Goal: Task Accomplishment & Management: Use online tool/utility

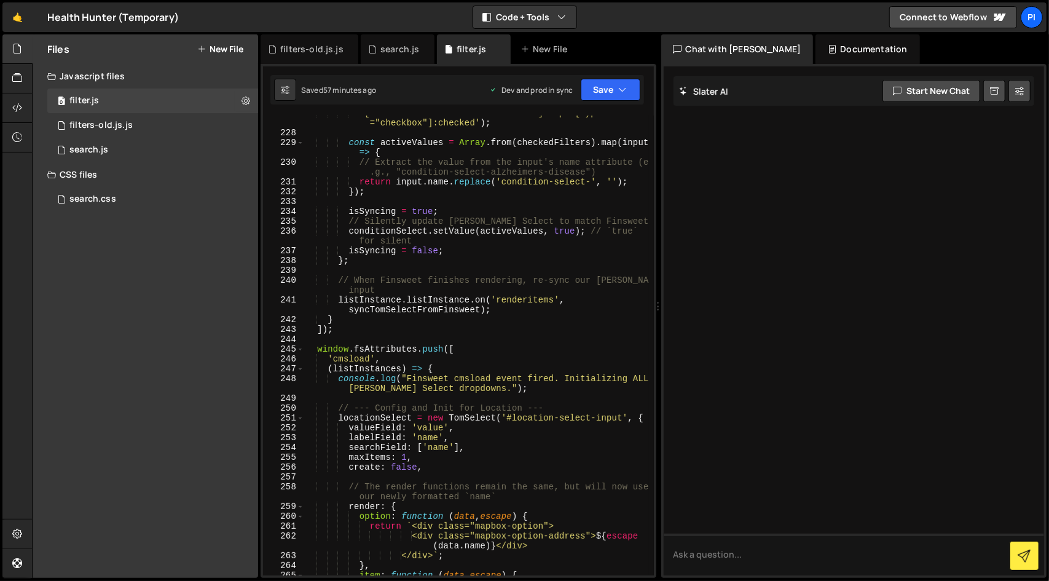
scroll to position [2712, 0]
click at [758, 322] on div at bounding box center [854, 320] width 381 height 509
type textarea "conditionSelect.setValue(activeValues, true); // `true` for silent"
click at [462, 240] on div "'[data-cmsfilter-field="condition"] input[type ="checkbox"]:checked' ) ; const …" at bounding box center [476, 352] width 345 height 489
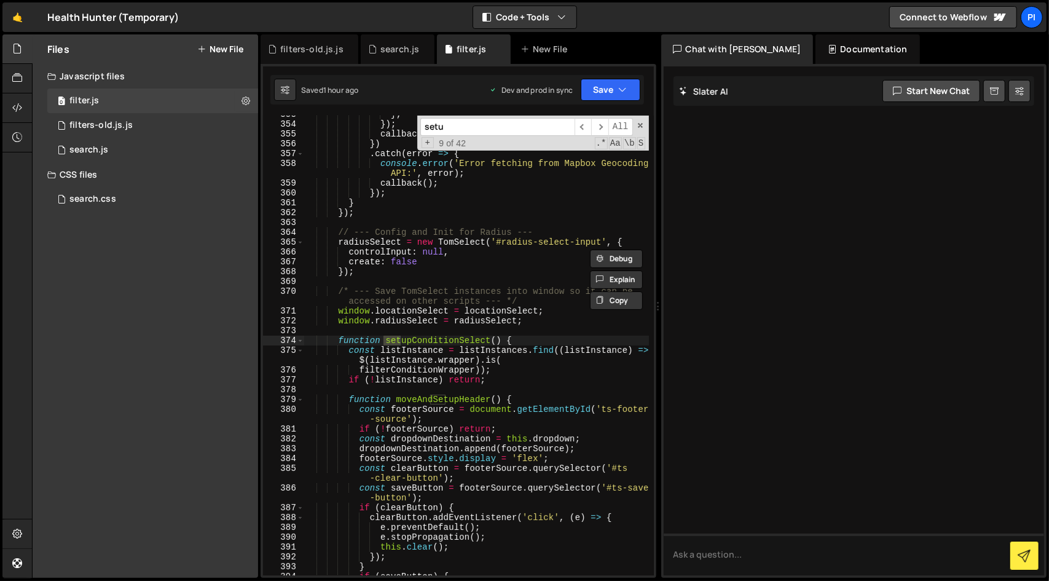
scroll to position [4236, 0]
type input "setupCondi"
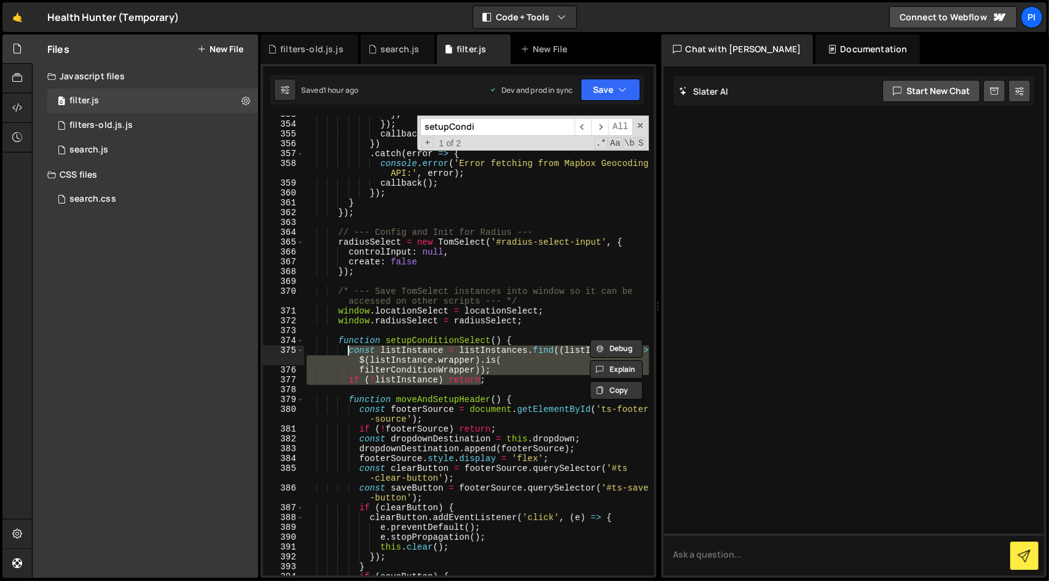
drag, startPoint x: 523, startPoint y: 380, endPoint x: 350, endPoint y: 348, distance: 175.7
click at [350, 348] on div "} ; }) ; callback ( results ) ; }) . catch ( error => { console . error ( 'Erro…" at bounding box center [476, 349] width 345 height 480
paste textarea "if (!listInstance) return"
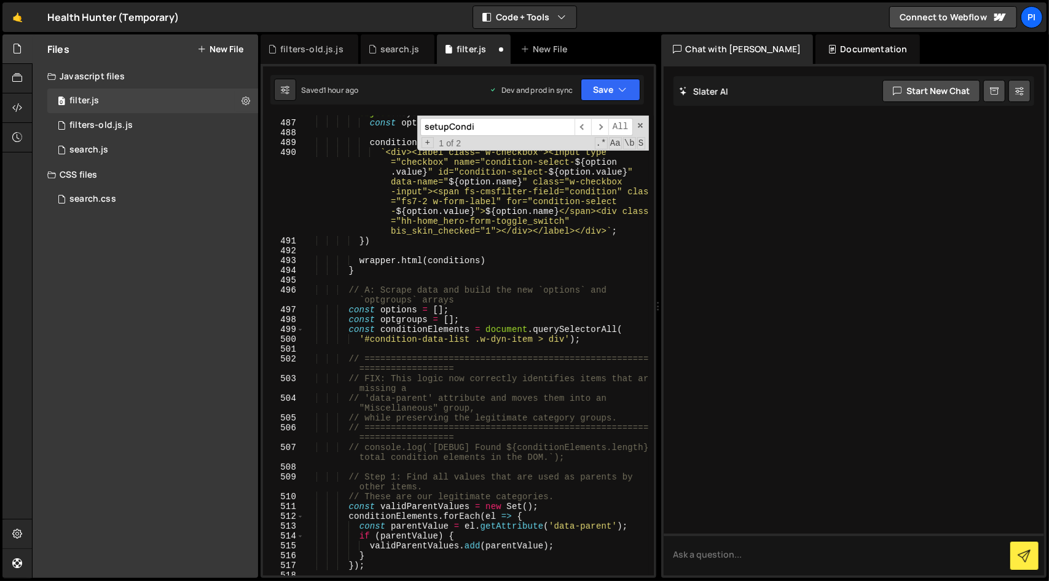
scroll to position [5790, 0]
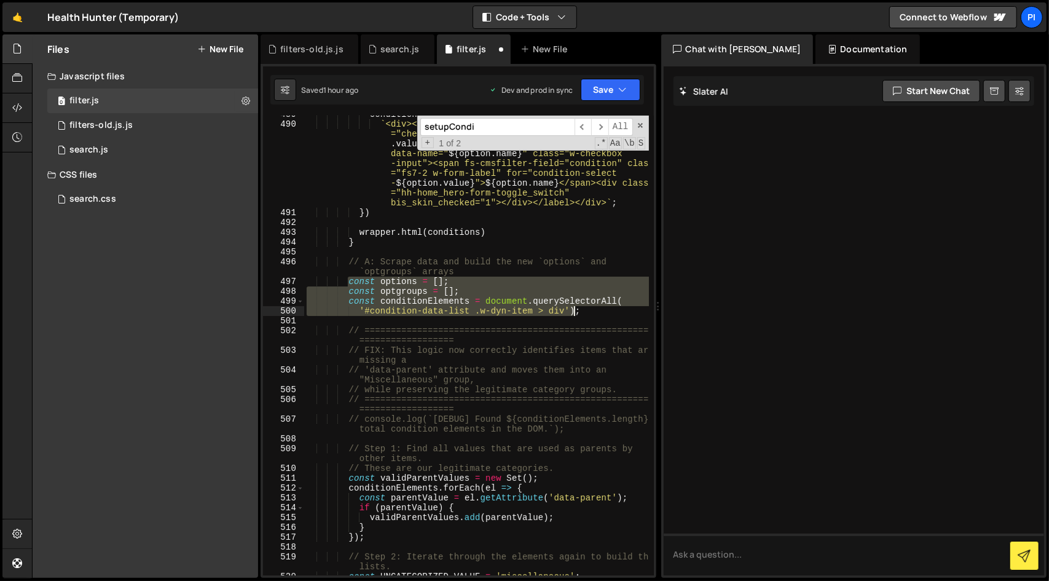
drag, startPoint x: 348, startPoint y: 281, endPoint x: 583, endPoint y: 314, distance: 237.7
click at [583, 314] on div "conditions += ` <div><label class="w-checkbox"><input type ="checkbox" name="co…" at bounding box center [476, 349] width 345 height 480
paste textarea "}"
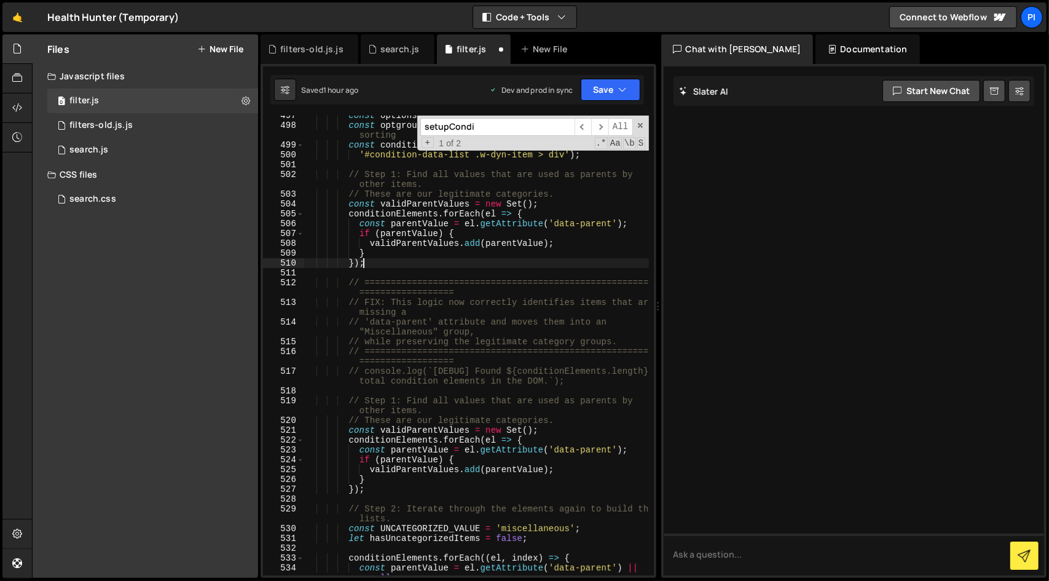
scroll to position [5956, 0]
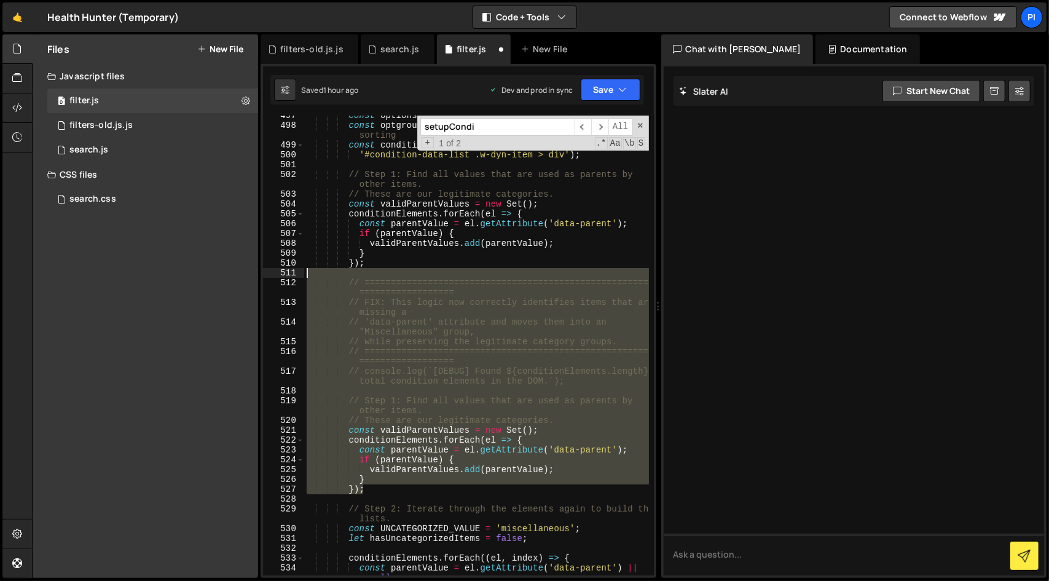
drag, startPoint x: 376, startPoint y: 490, endPoint x: 406, endPoint y: 273, distance: 219.2
click at [406, 273] on div "const options = [ ] ; const optgroups_temp = [ ] ; // Use a temporary array for…" at bounding box center [476, 355] width 345 height 489
type textarea "// ========================================================================="
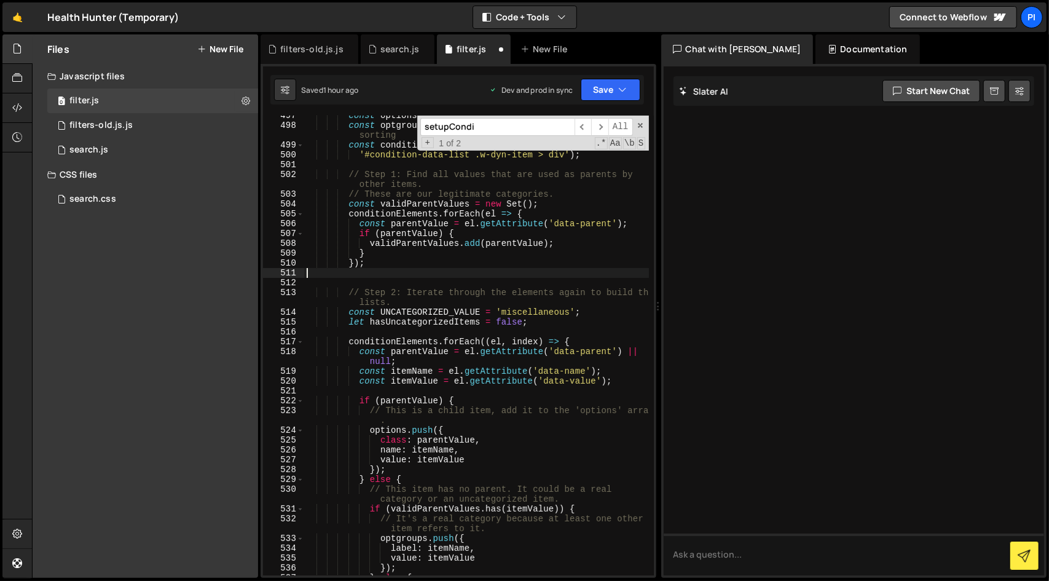
scroll to position [0, 0]
click at [350, 314] on div "const options = [ ] ; const optgroups_temp = [ ] ; // Use a temporary array for…" at bounding box center [476, 351] width 345 height 480
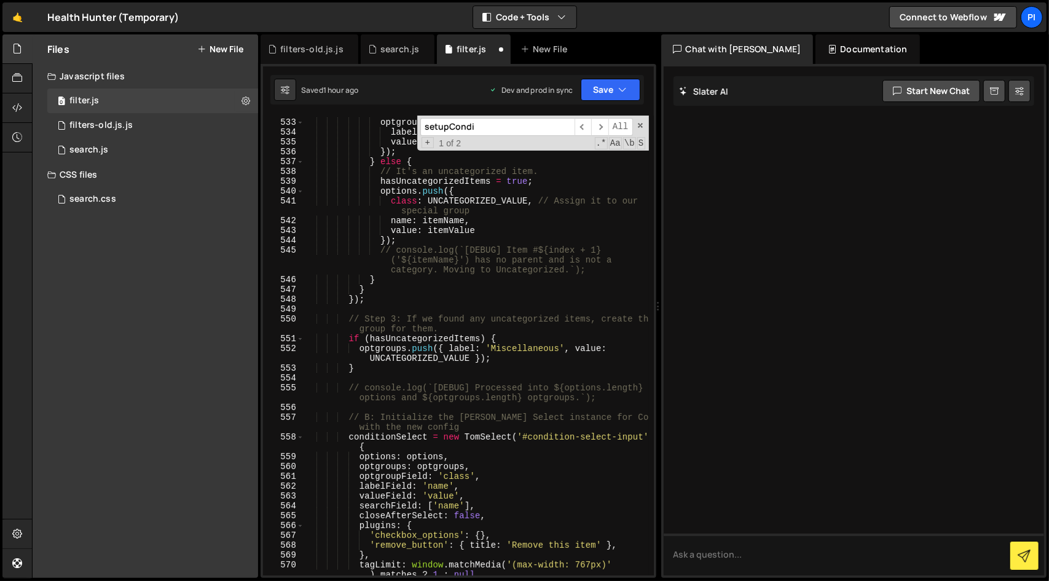
scroll to position [6369, 0]
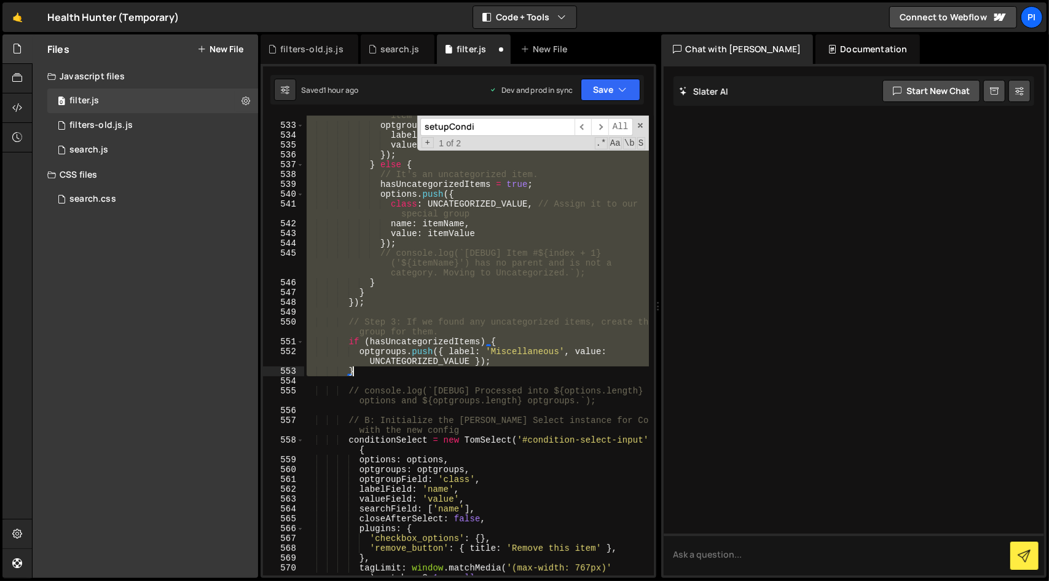
click at [385, 370] on div "// It's a real category because at least one other item refers to it. optgroups…" at bounding box center [476, 350] width 345 height 499
paste textarea "const optgroups = optgroups_temp;"
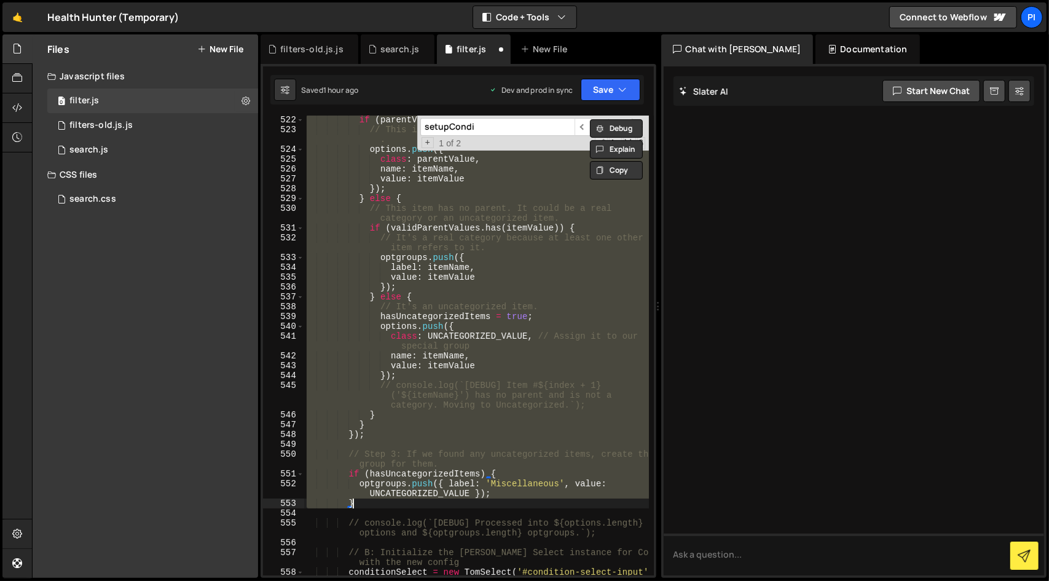
scroll to position [6236, 0]
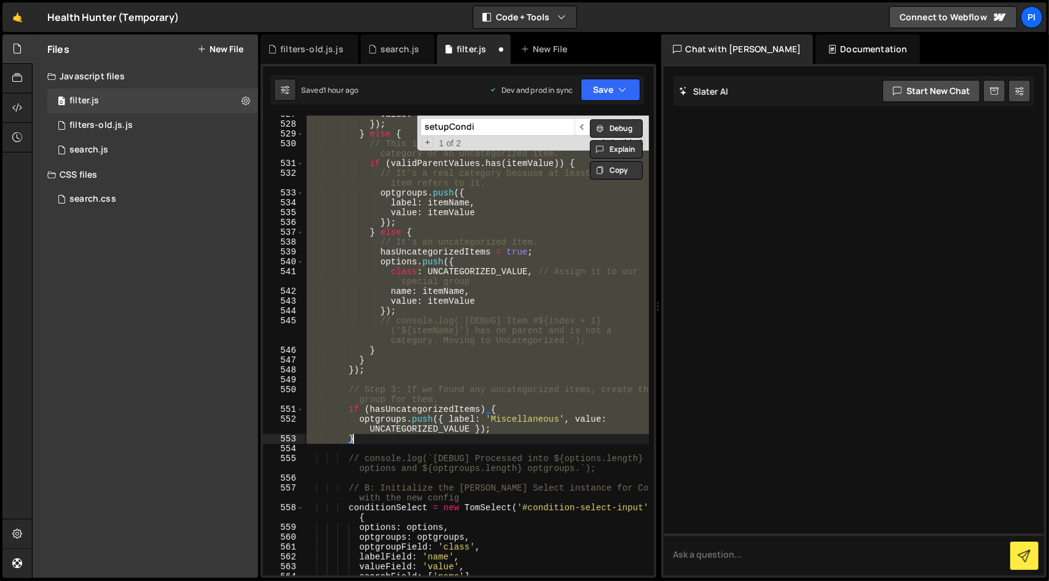
paste textarea "const optgroups = optgroups_temp;"
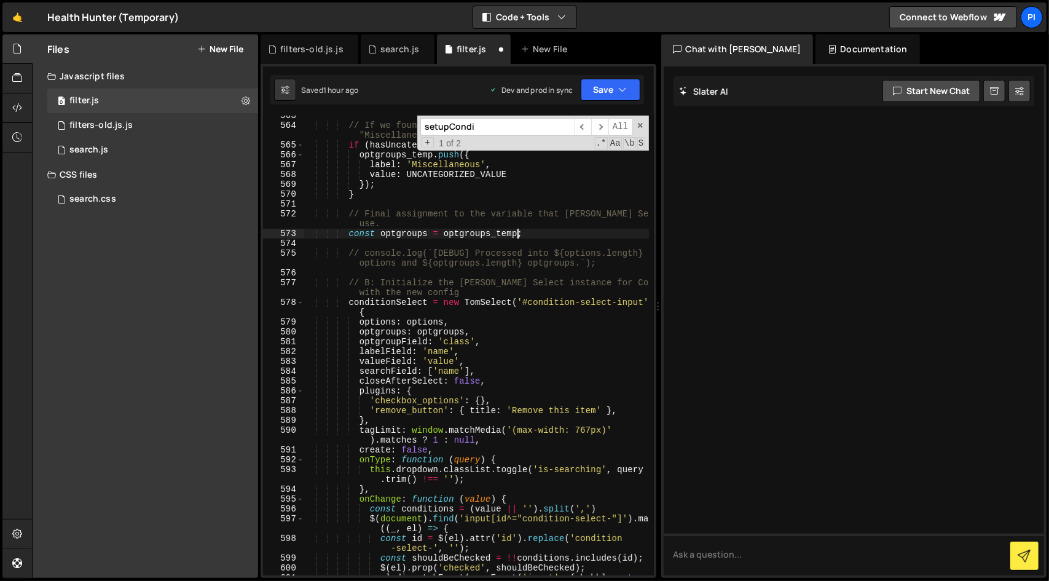
scroll to position [6694, 0]
click at [360, 352] on div "// If we found any uncategorized items, add the "Miscellaneous" group to the en…" at bounding box center [476, 355] width 345 height 489
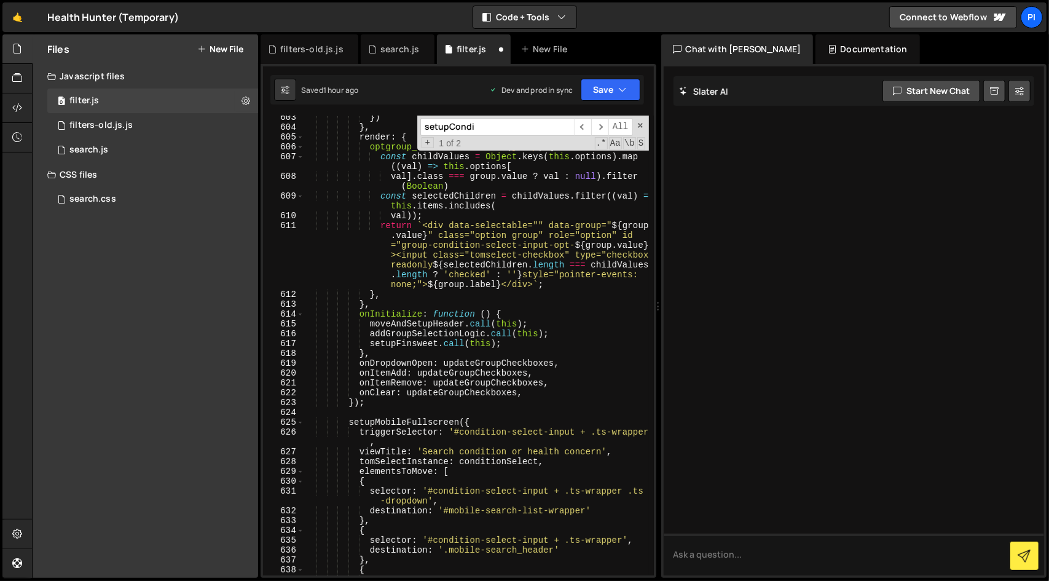
scroll to position [7170, 0]
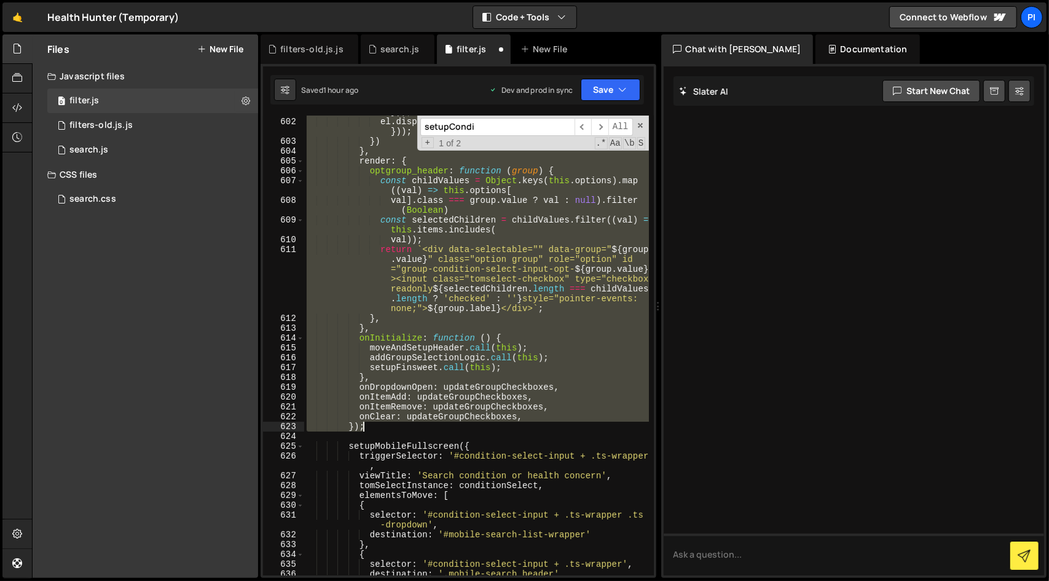
click at [393, 427] on div "el . dispatchEvent ( new Event ( 'input' , { bubbles : true })) ; el . dispatch…" at bounding box center [476, 341] width 345 height 489
paste textarea
type textarea "});"
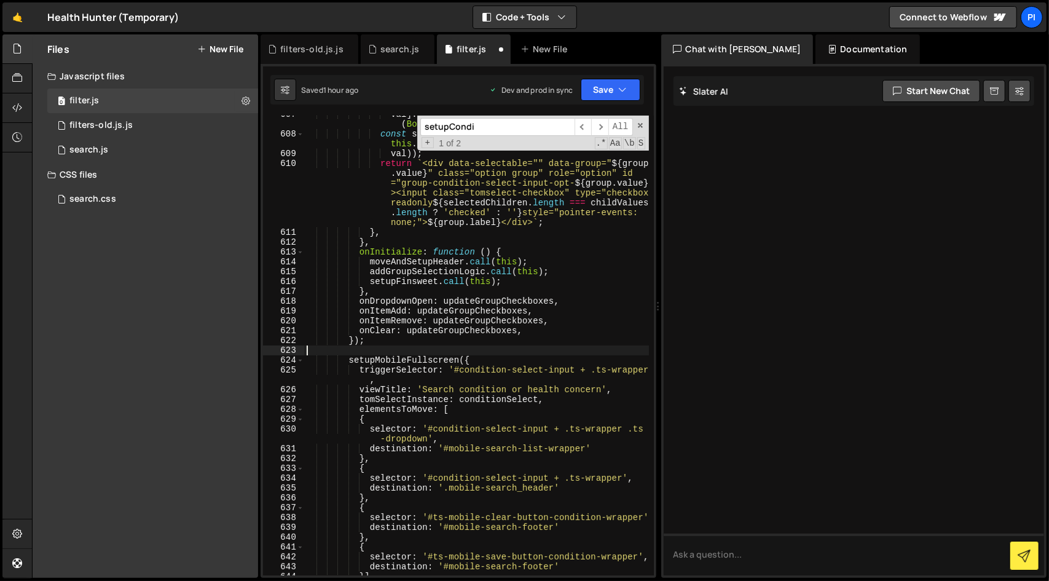
scroll to position [7246, 0]
click at [605, 87] on button "Save" at bounding box center [611, 90] width 60 height 22
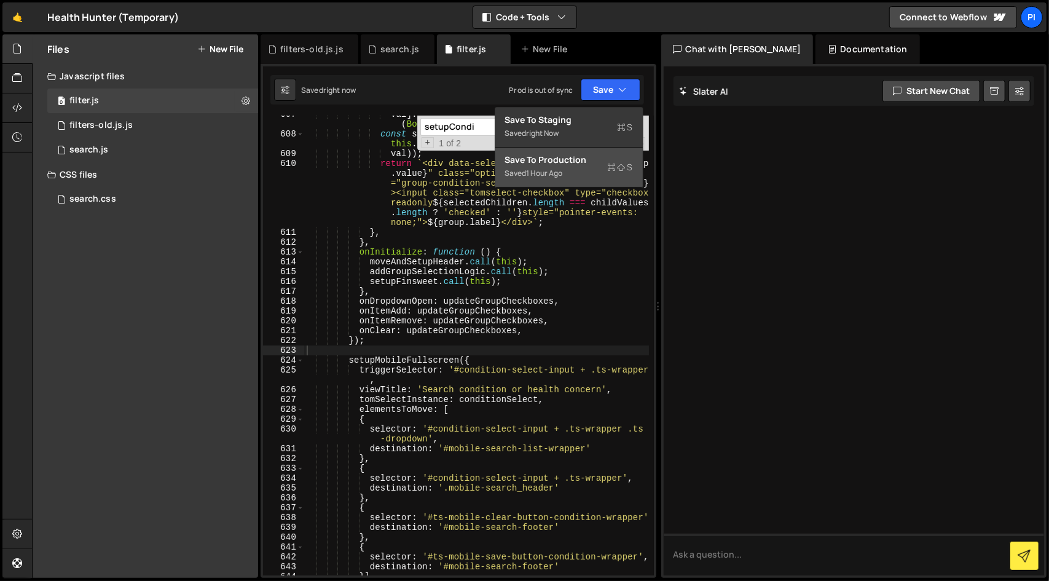
click at [594, 159] on div "Save to Production S" at bounding box center [569, 160] width 128 height 12
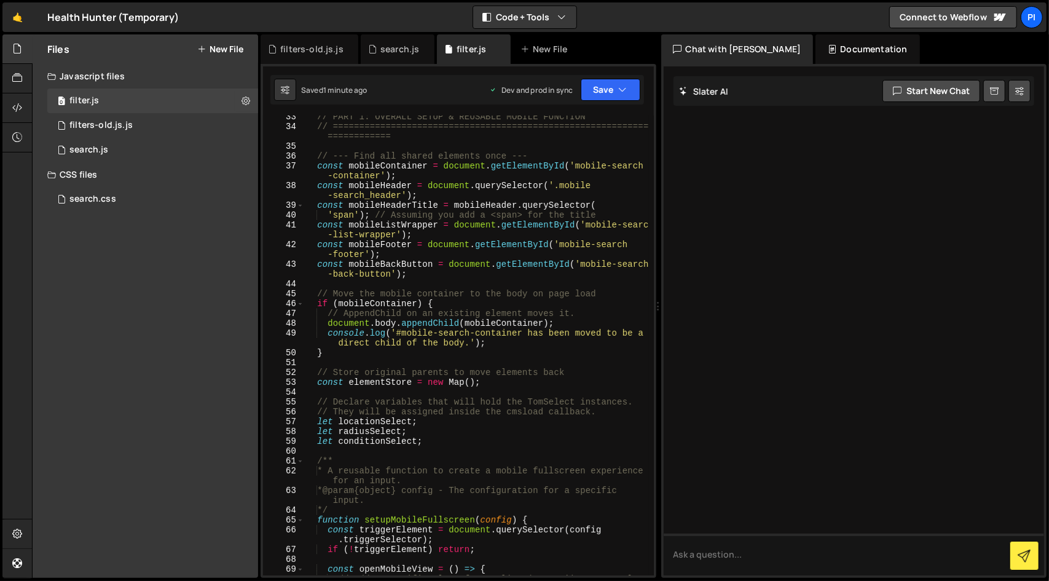
scroll to position [465, 0]
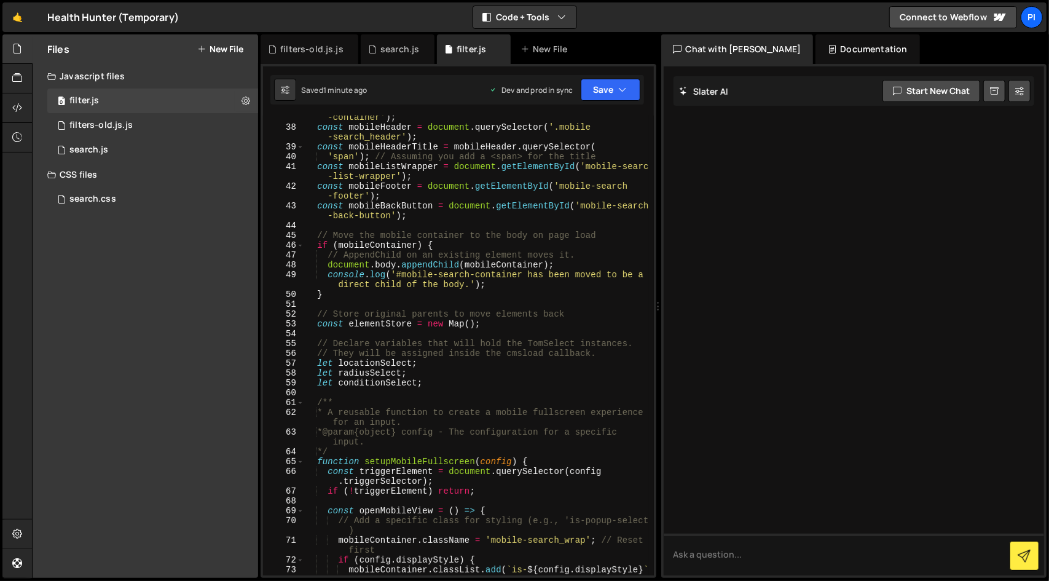
type textarea "// Declare variables that will hold the TomSelect instances."
click at [478, 340] on div "const mobileContainer = document . getElementById ( 'mobile-search -container' …" at bounding box center [476, 352] width 345 height 499
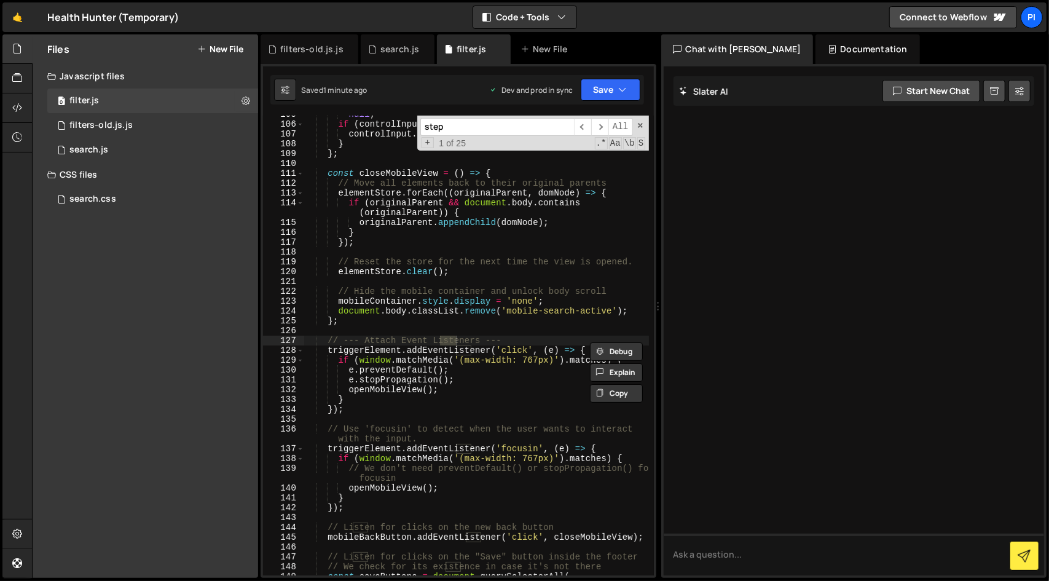
scroll to position [5790, 0]
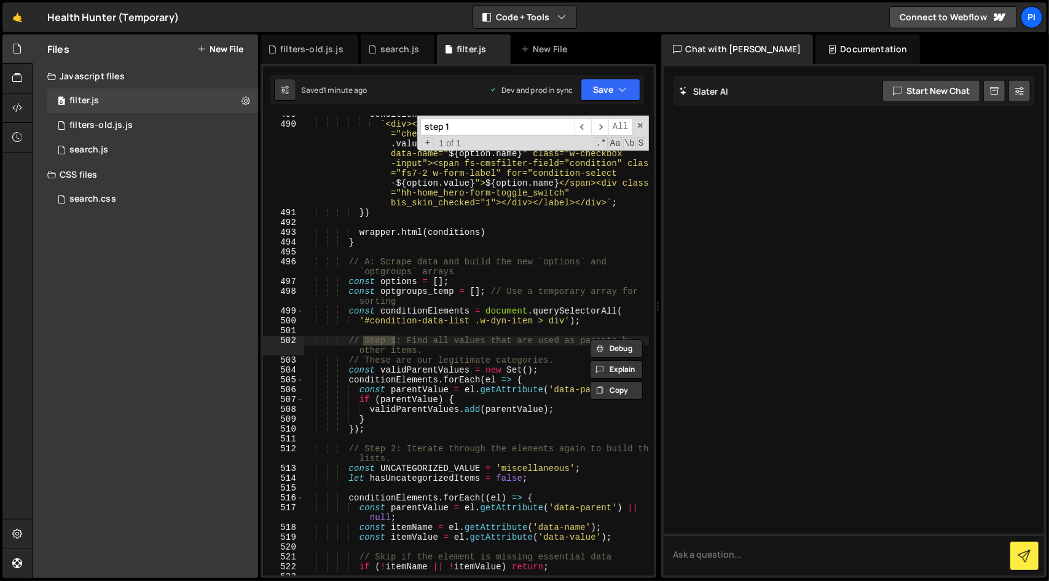
type input "step 1"
click at [350, 263] on div "conditions += ` <div><label class="w-checkbox"><input type ="checkbox" name="co…" at bounding box center [476, 349] width 345 height 480
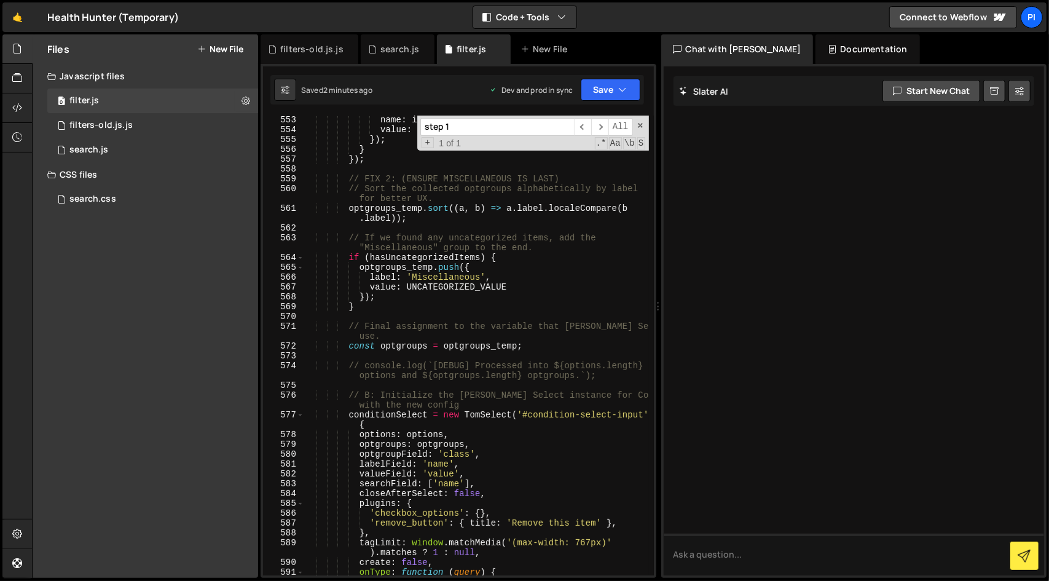
scroll to position [6567, 0]
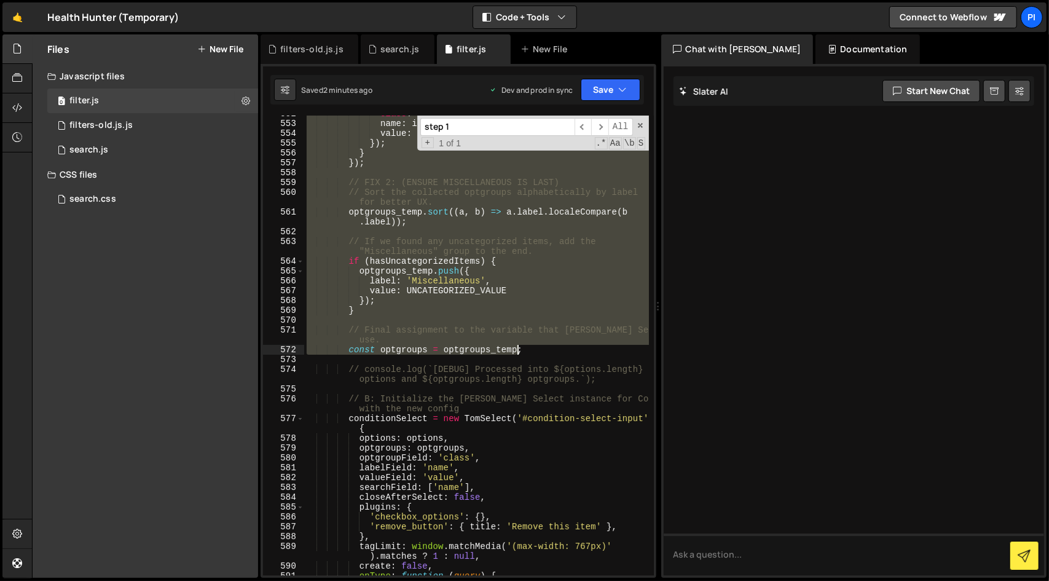
click at [545, 350] on div "class : UNCATEGORIZED_VALUE , name : itemName , value : itemValue }) ; } }) ; /…" at bounding box center [476, 349] width 345 height 480
paste textarea "}"
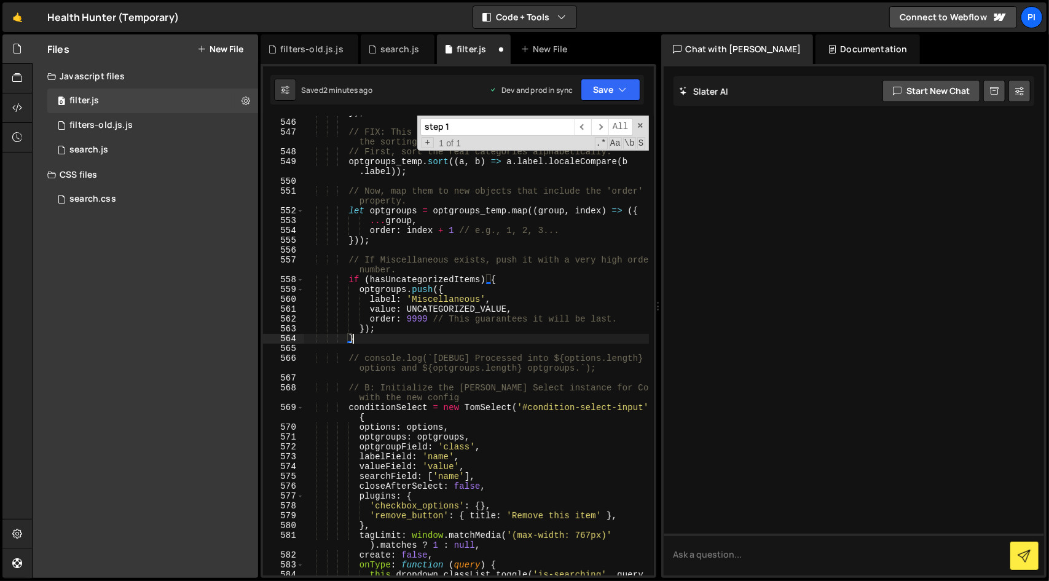
scroll to position [6460, 0]
click at [610, 94] on button "Save" at bounding box center [611, 90] width 60 height 22
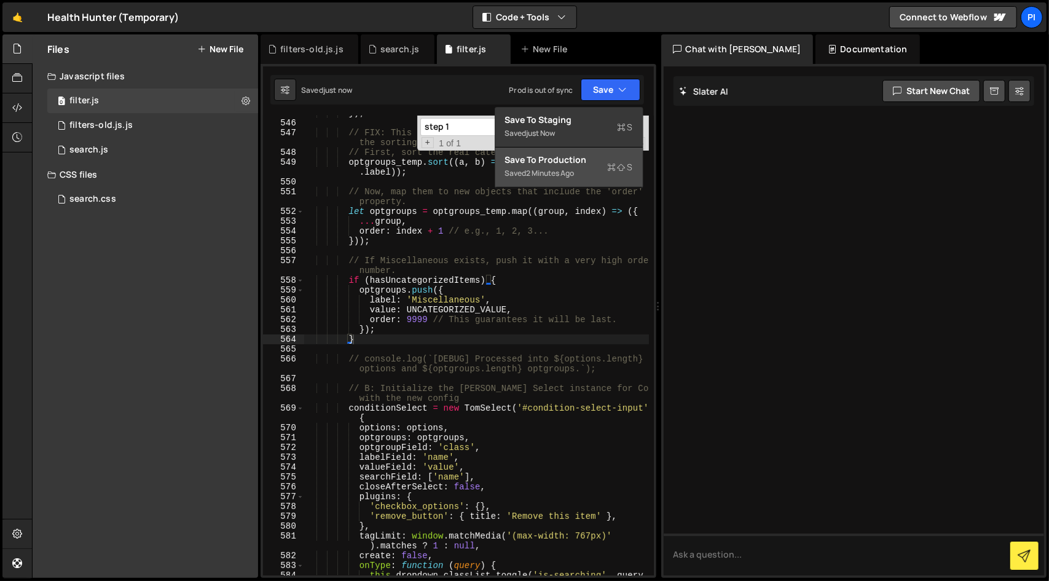
click at [571, 173] on div "2 minutes ago" at bounding box center [551, 173] width 48 height 10
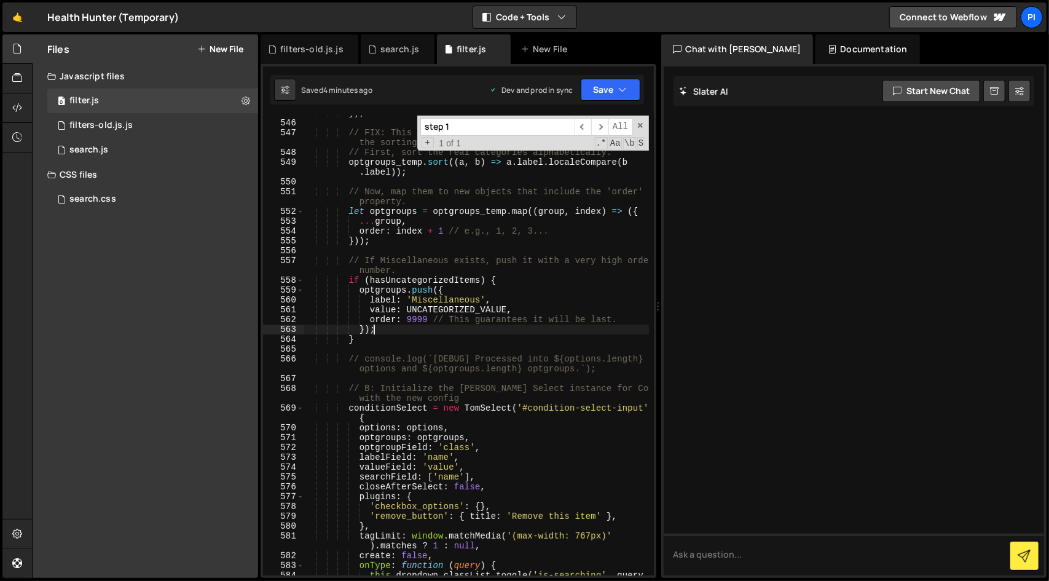
click at [480, 333] on div "}) ; // FIX: This logic now adds an 'order' property to force the sorting. // F…" at bounding box center [476, 352] width 345 height 489
click at [753, 266] on div at bounding box center [854, 320] width 381 height 509
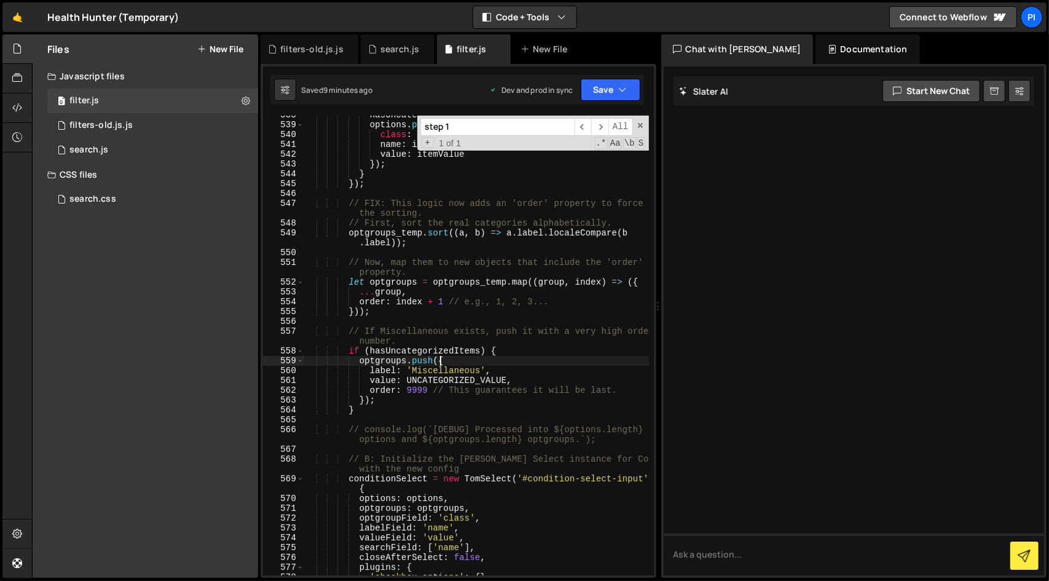
click at [555, 357] on div "hasUncategorizedItems = true ; options . push ({ class : UNCATEGORIZED_VALUE , …" at bounding box center [476, 350] width 345 height 480
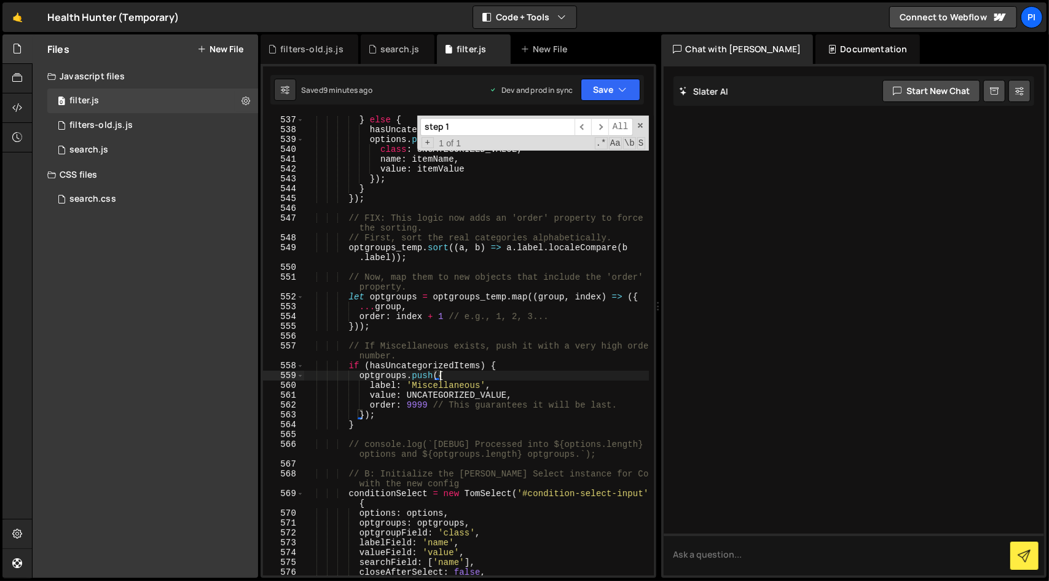
scroll to position [6355, 0]
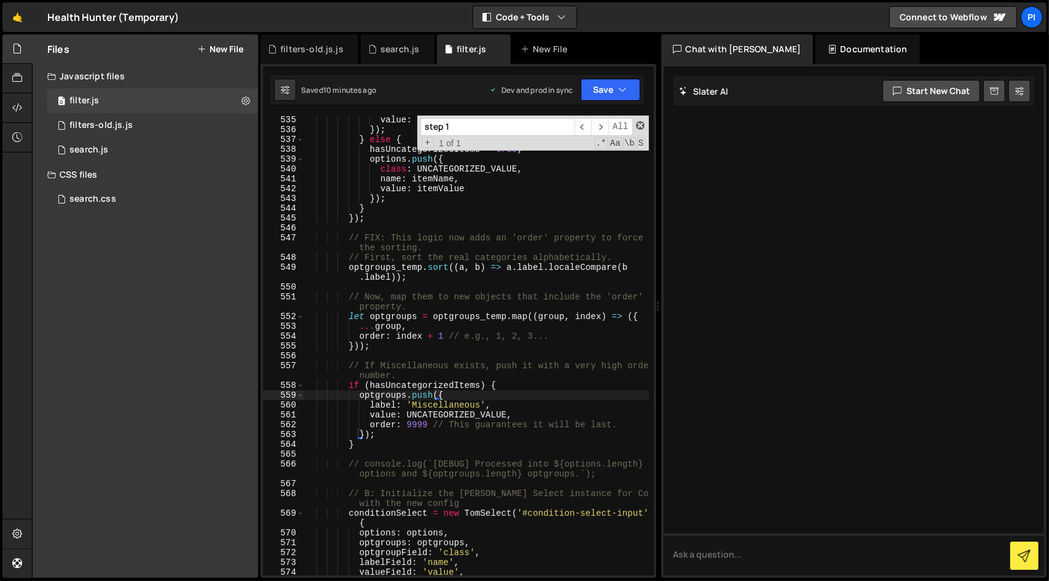
click at [642, 128] on span at bounding box center [640, 125] width 9 height 9
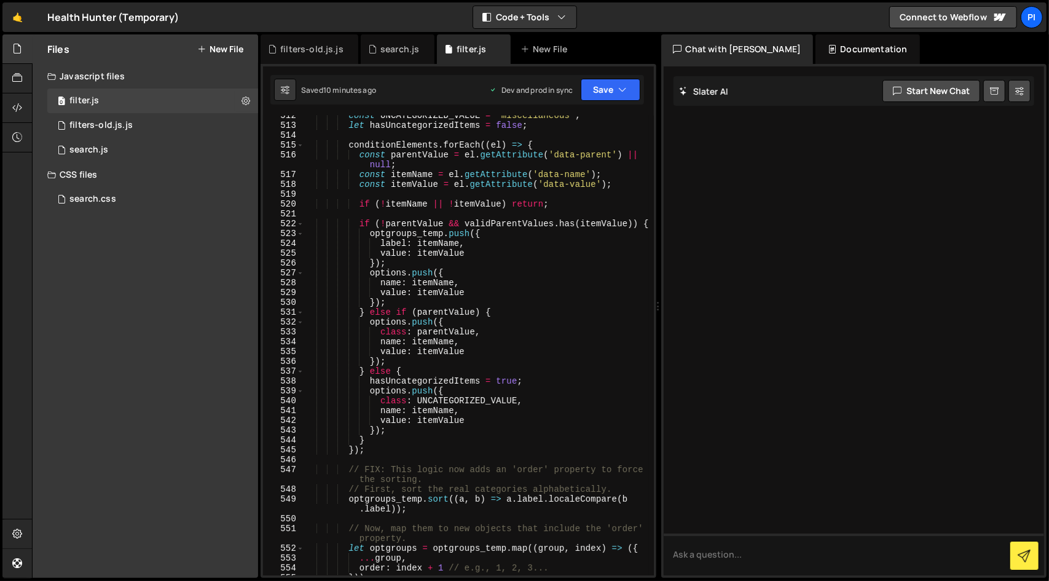
scroll to position [6118, 0]
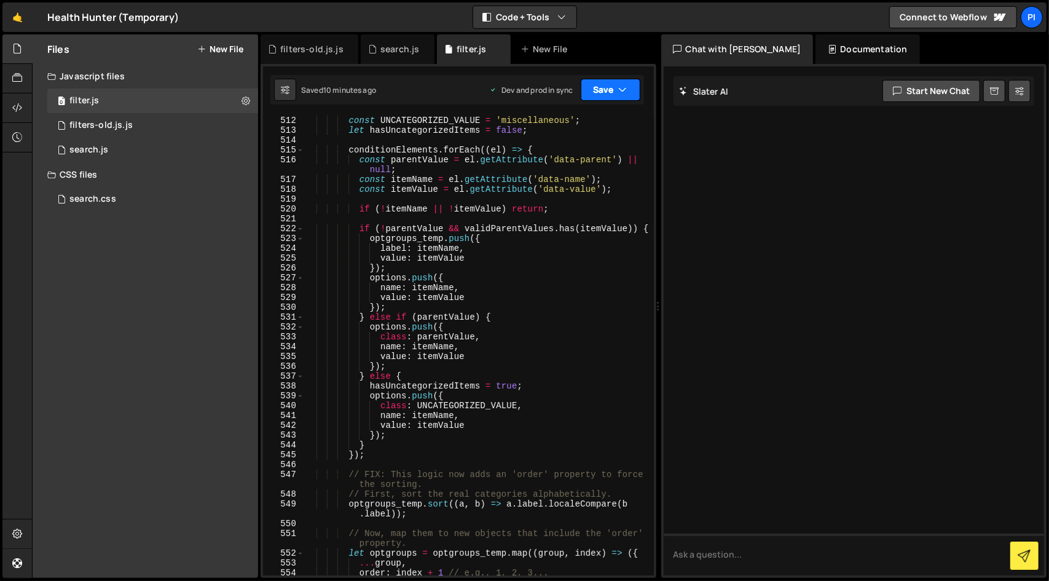
click at [620, 93] on icon "button" at bounding box center [623, 90] width 9 height 12
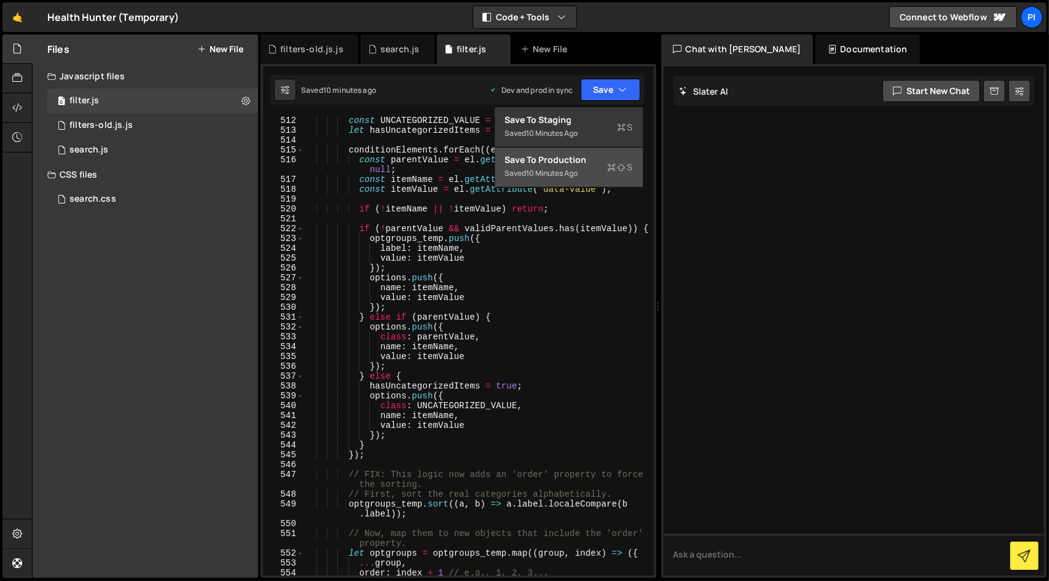
click at [598, 170] on div "Saved 10 minutes ago" at bounding box center [569, 173] width 128 height 15
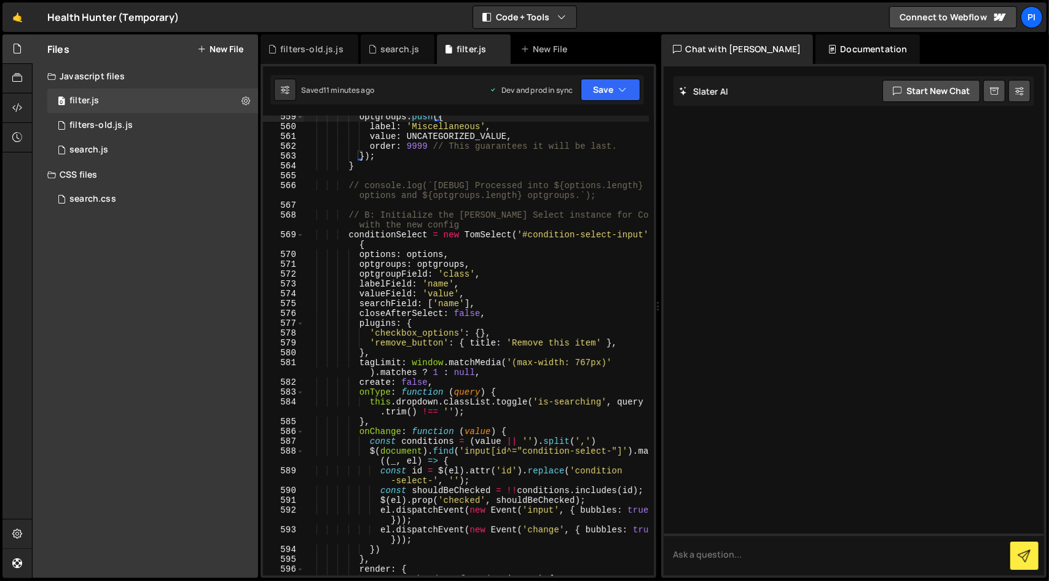
scroll to position [6633, 0]
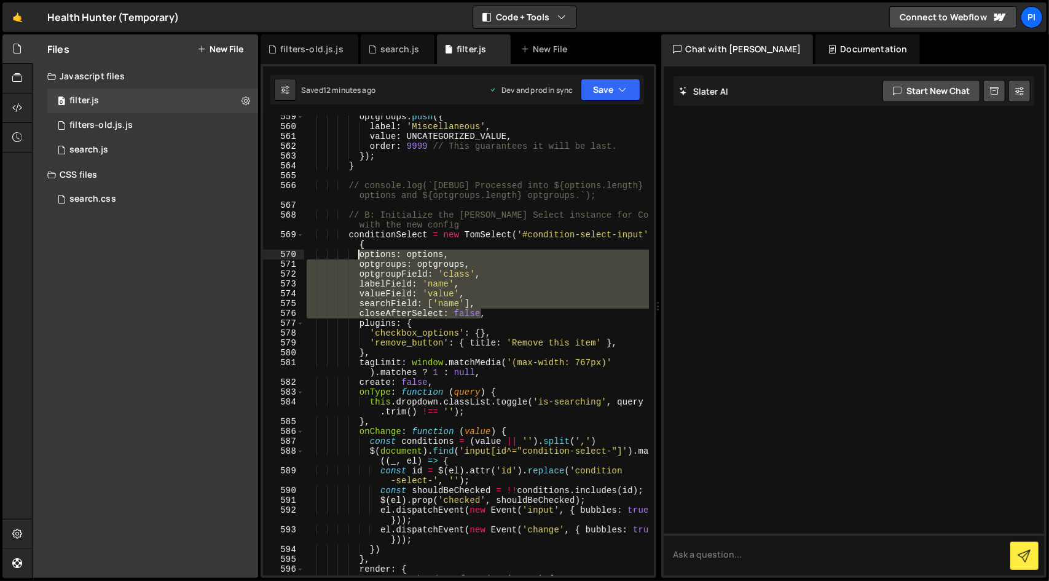
drag, startPoint x: 494, startPoint y: 314, endPoint x: 358, endPoint y: 254, distance: 148.4
click at [358, 254] on div "optgroups . push ({ label : 'Miscellaneous' , value : UNCATEGORIZED_VALUE , ord…" at bounding box center [476, 352] width 345 height 480
paste textarea "searchField: ['name']"
click at [483, 302] on div "optgroups . push ({ label : 'Miscellaneous' , value : UNCATEGORIZED_VALUE , ord…" at bounding box center [476, 346] width 345 height 460
paste textarea
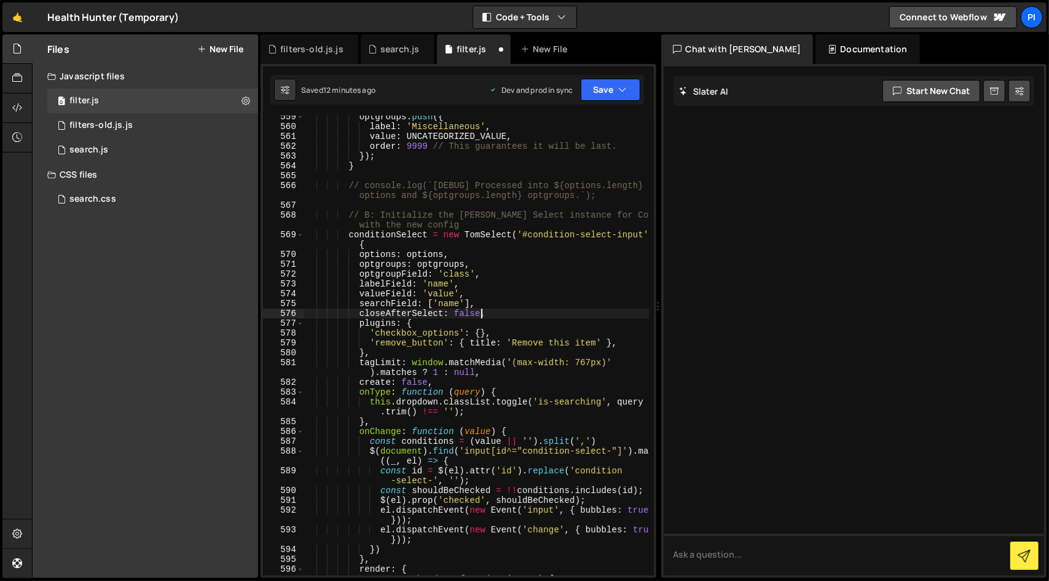
click at [500, 317] on div "optgroups . push ({ label : 'Miscellaneous' , value : UNCATEGORIZED_VALUE , ord…" at bounding box center [476, 352] width 345 height 480
type textarea "closeAfterSelect: false,"
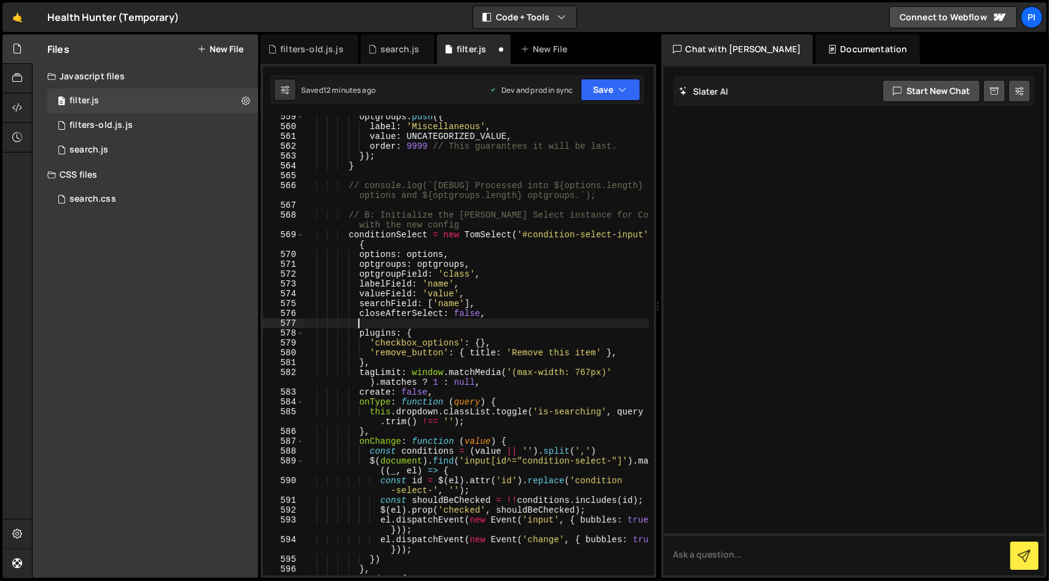
scroll to position [0, 2]
paste textarea
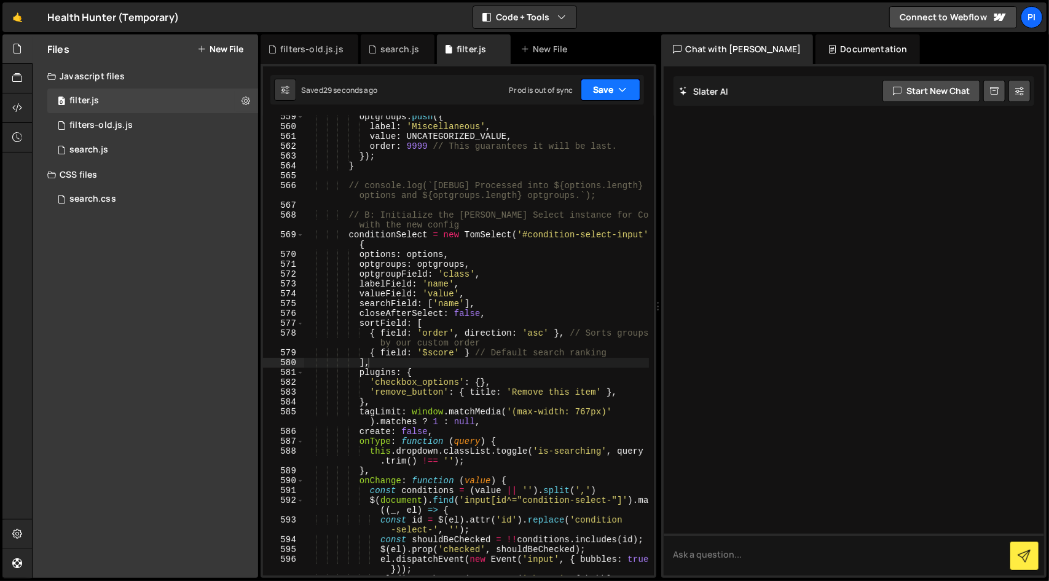
click at [630, 81] on button "Save" at bounding box center [611, 90] width 60 height 22
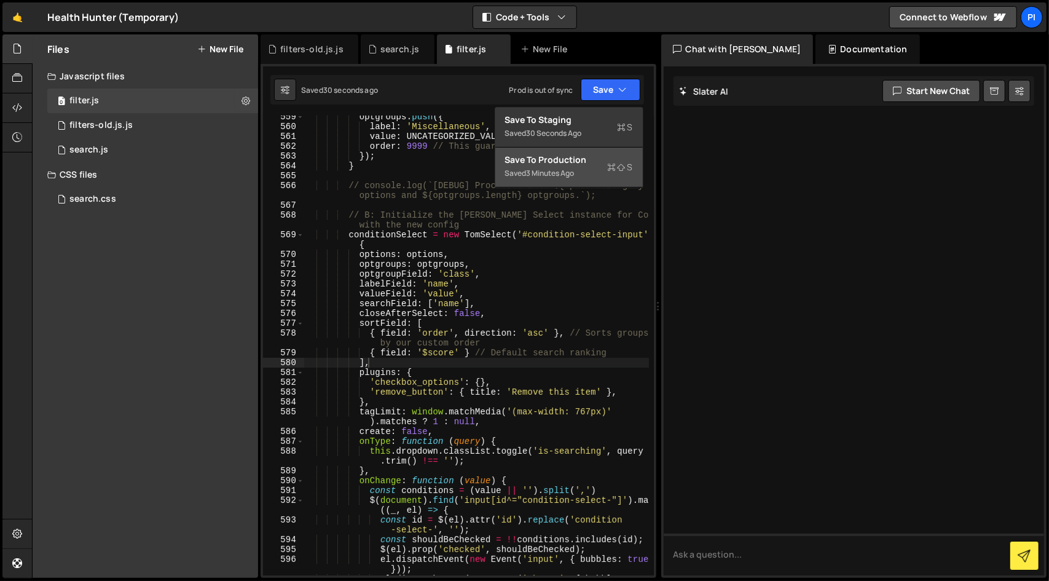
click at [568, 181] on button "Save to Production S Saved 3 minutes ago" at bounding box center [570, 168] width 148 height 40
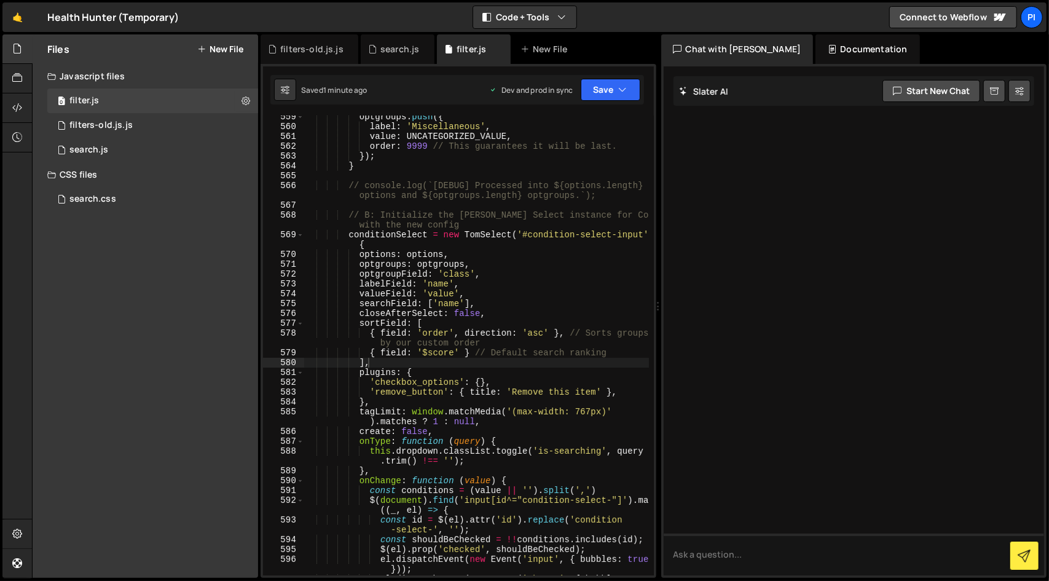
click at [503, 231] on div "optgroups . push ({ label : 'Miscellaneous' , value : UNCATEGORIZED_VALUE , ord…" at bounding box center [476, 356] width 345 height 489
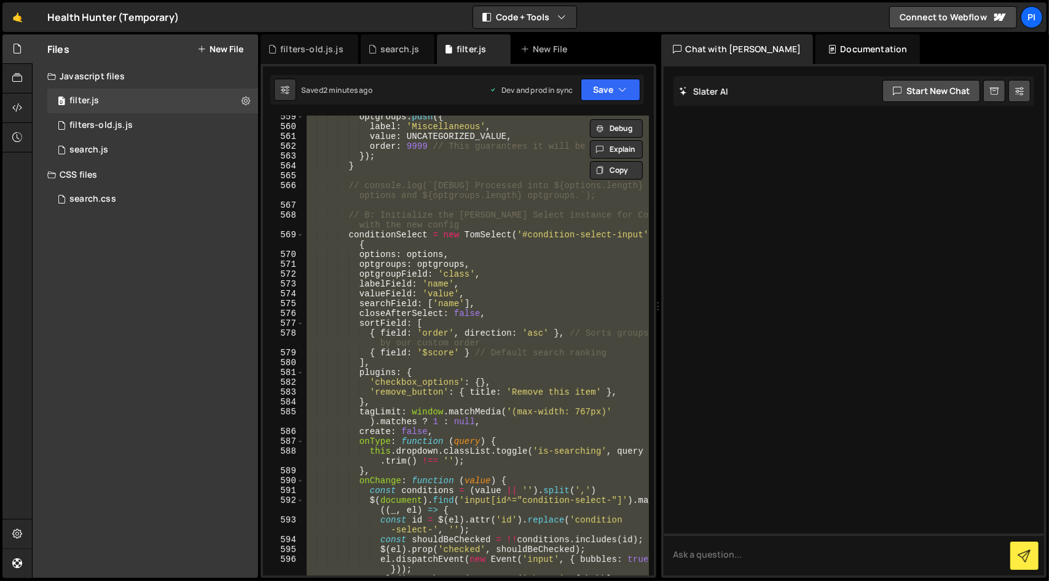
click at [366, 327] on div "optgroups . push ({ label : 'Miscellaneous' , value : UNCATEGORIZED_VALUE , ord…" at bounding box center [476, 346] width 345 height 460
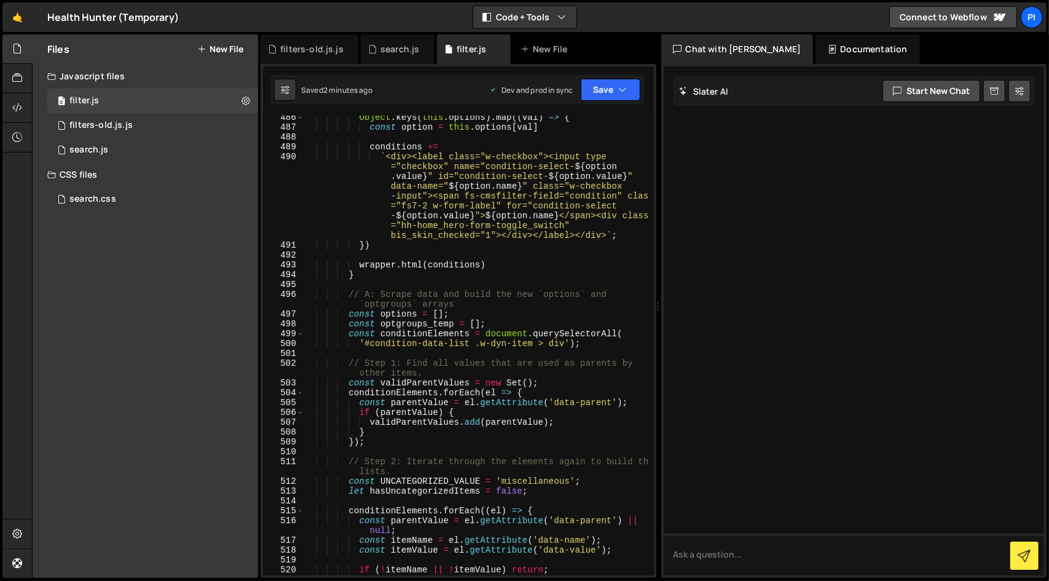
scroll to position [5739, 0]
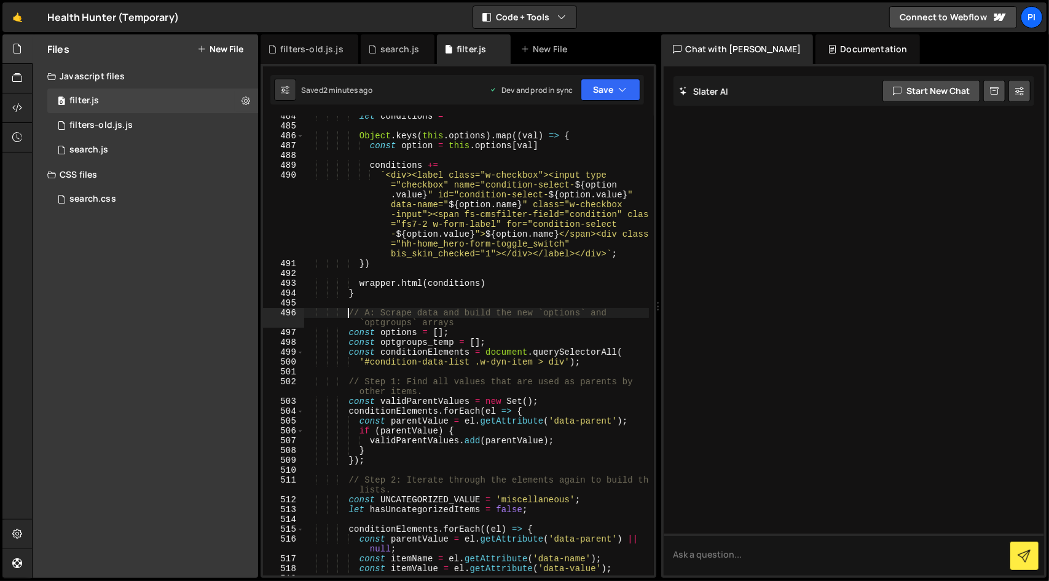
click at [349, 310] on div "let conditions = '' Object . keys ( this . options ) . map (( val ) => { const …" at bounding box center [476, 351] width 345 height 480
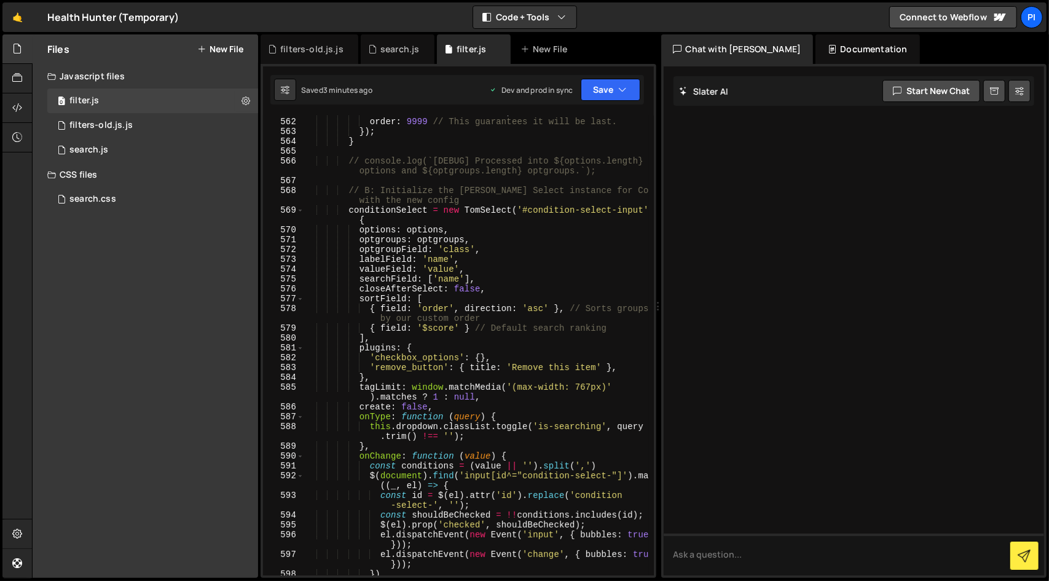
scroll to position [6657, 0]
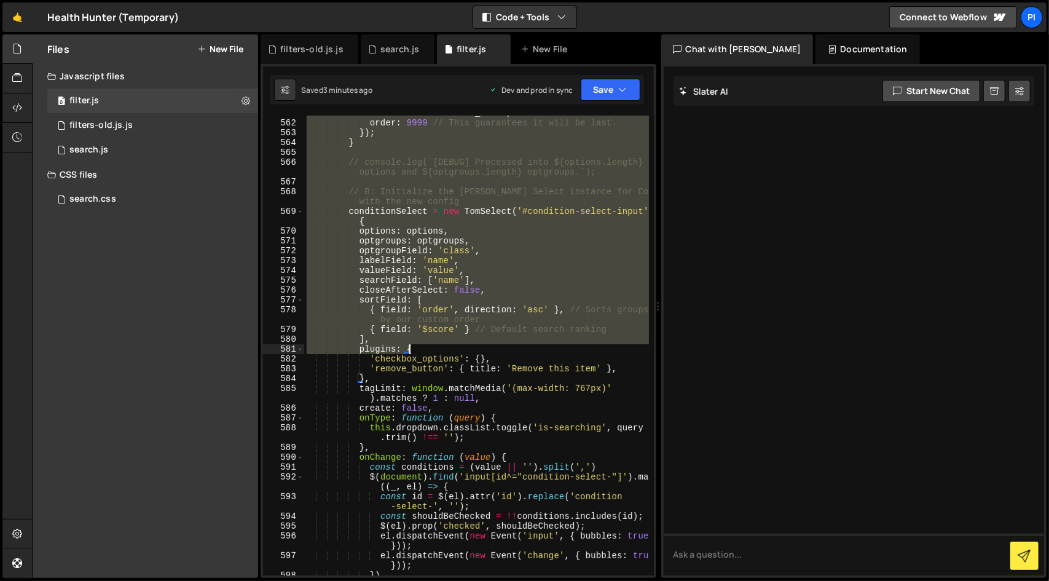
click at [432, 351] on div "value : UNCATEGORIZED_VALUE , order : 9999 // This guarantees it will be last. …" at bounding box center [476, 348] width 345 height 480
paste textarea "},"
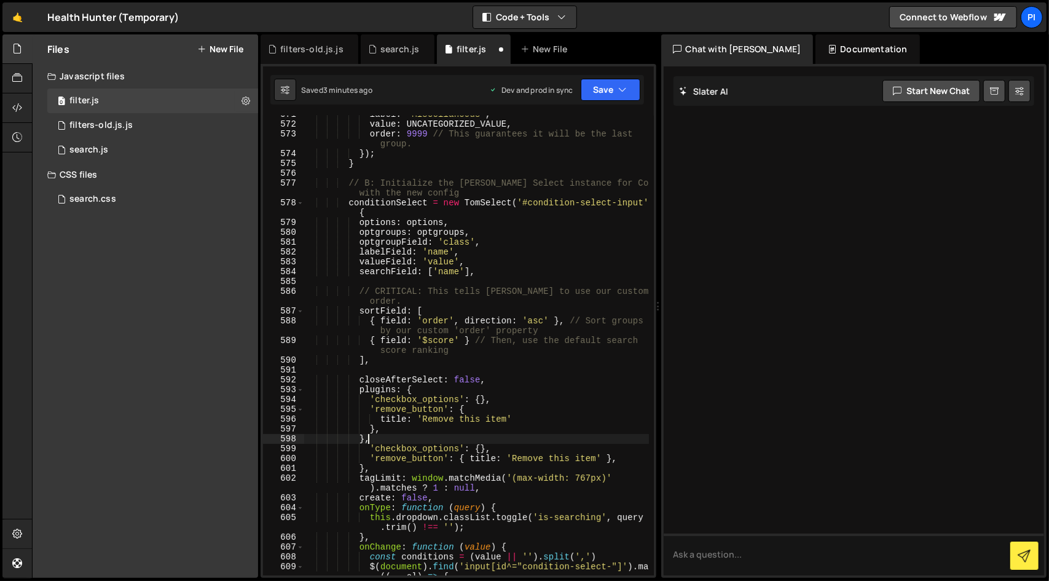
scroll to position [6783, 0]
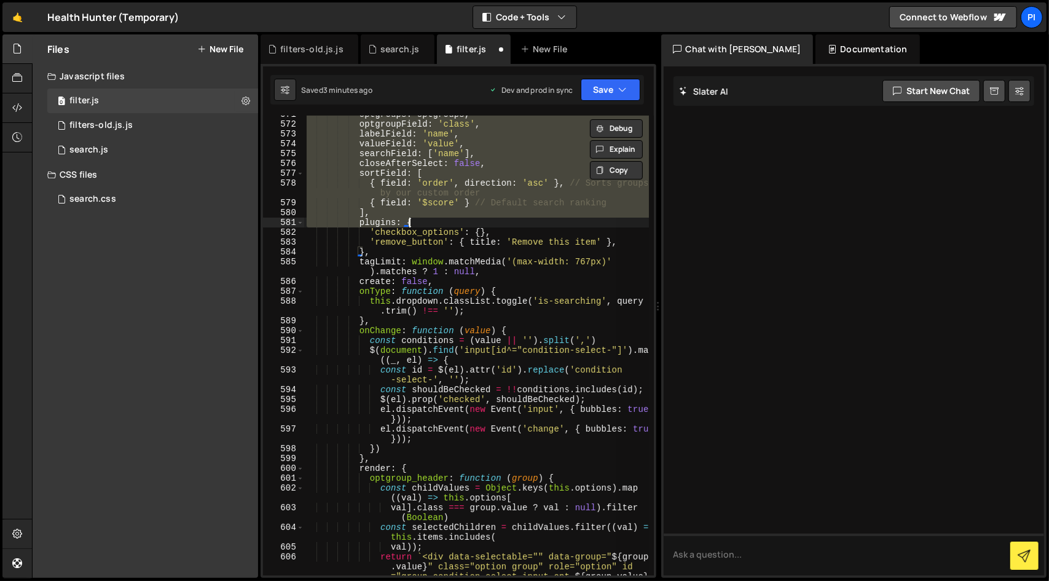
click at [408, 216] on div "optgroups : optgroups , optgroupField : 'class' , labelField : 'name' , valueFi…" at bounding box center [476, 346] width 345 height 460
paste textarea "}"
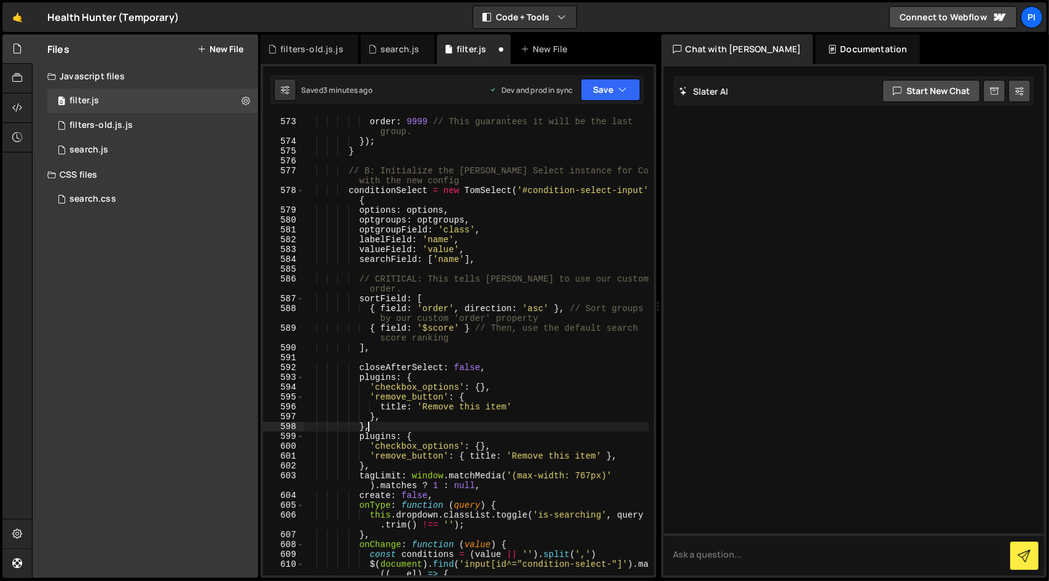
scroll to position [6815, 0]
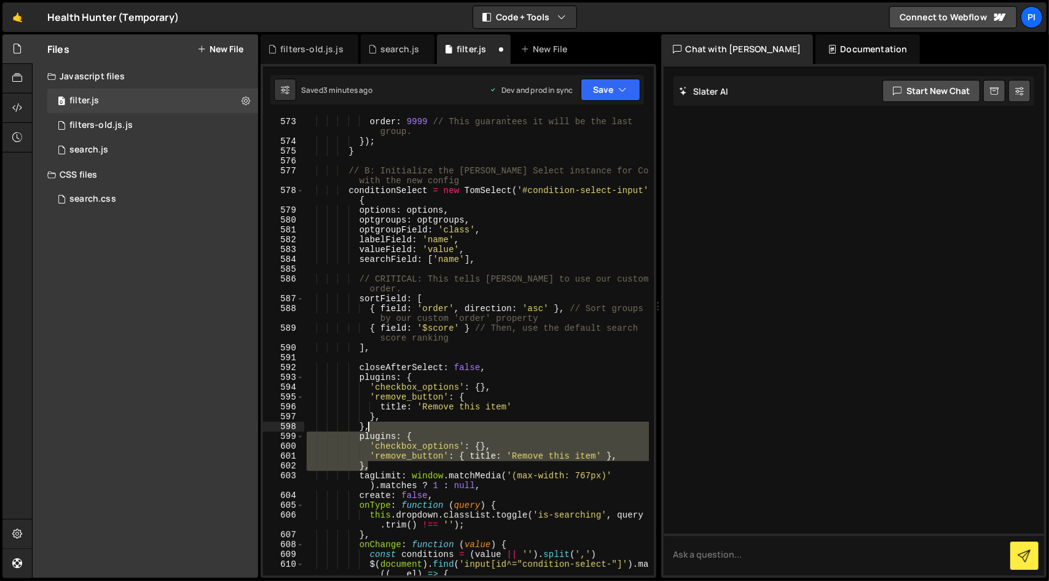
drag, startPoint x: 397, startPoint y: 464, endPoint x: 422, endPoint y: 425, distance: 46.4
click at [422, 425] on div "value : UNCATEGORIZED_VALUE , order : 9999 // This guarantees it will be the la…" at bounding box center [476, 351] width 345 height 489
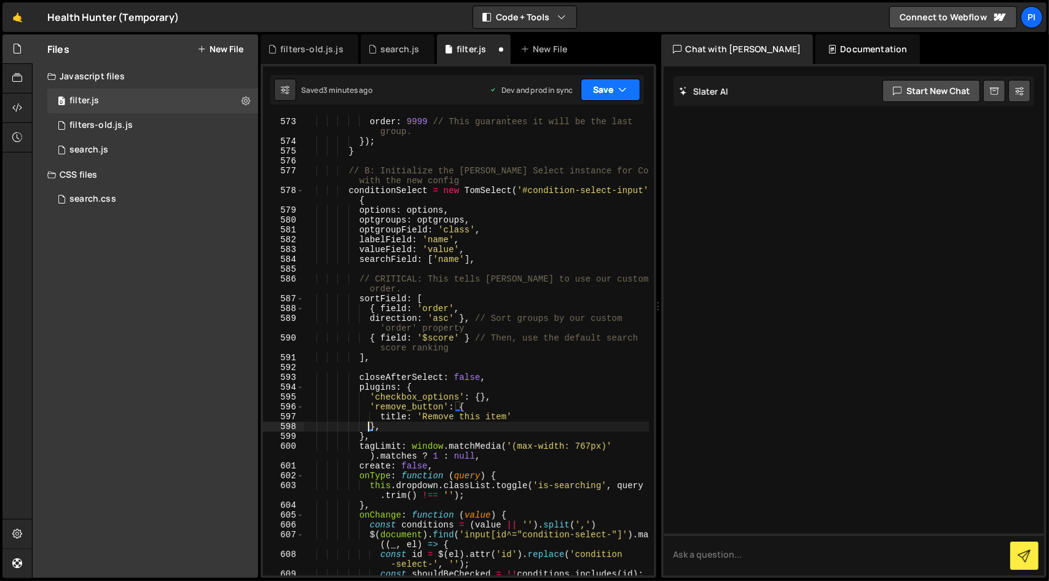
click at [620, 97] on button "Save" at bounding box center [611, 90] width 60 height 22
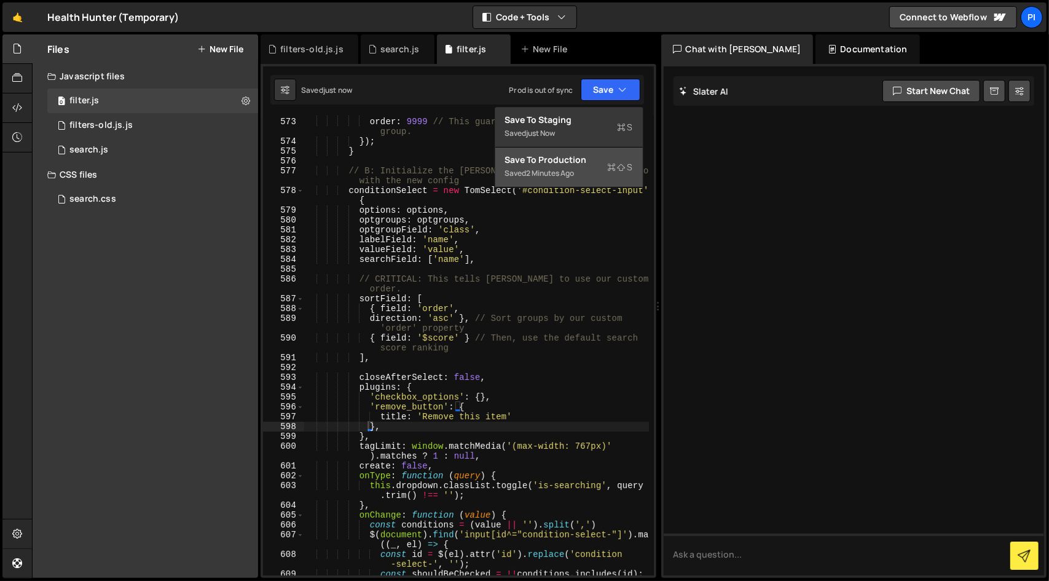
click at [598, 160] on div "Save to Production S" at bounding box center [569, 160] width 128 height 12
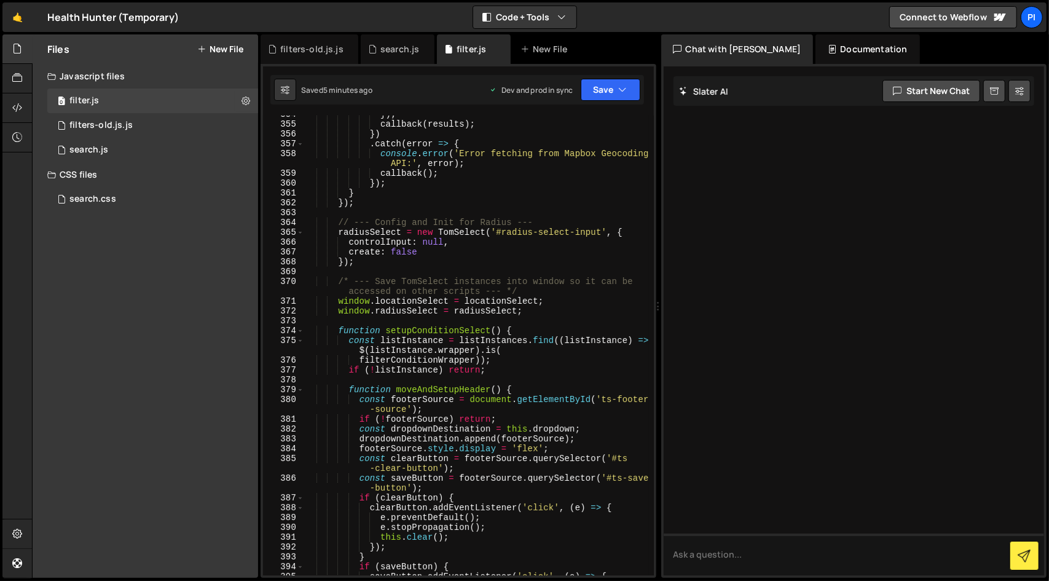
scroll to position [4163, 0]
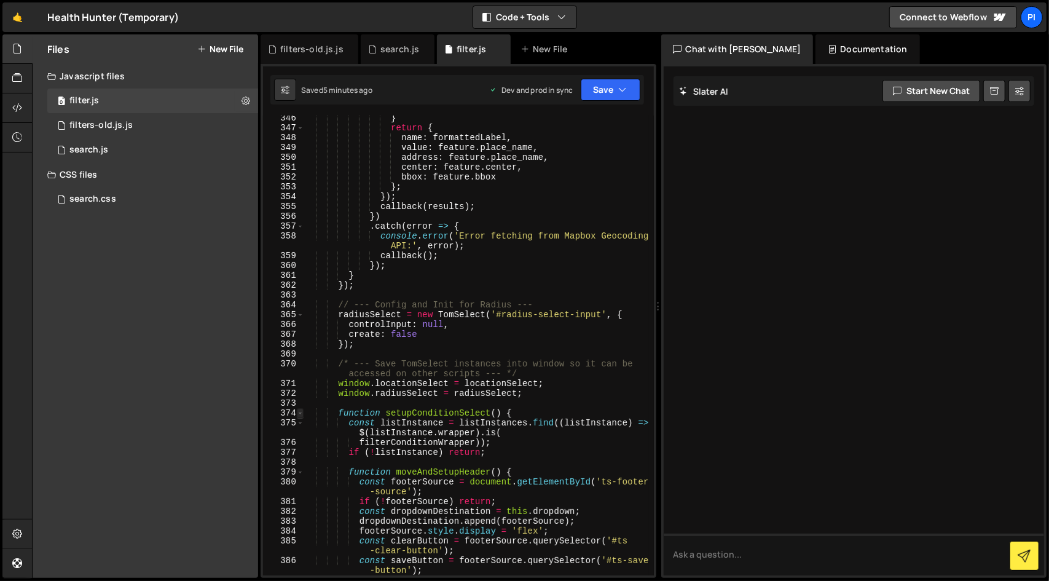
click at [301, 415] on span at bounding box center [300, 413] width 7 height 10
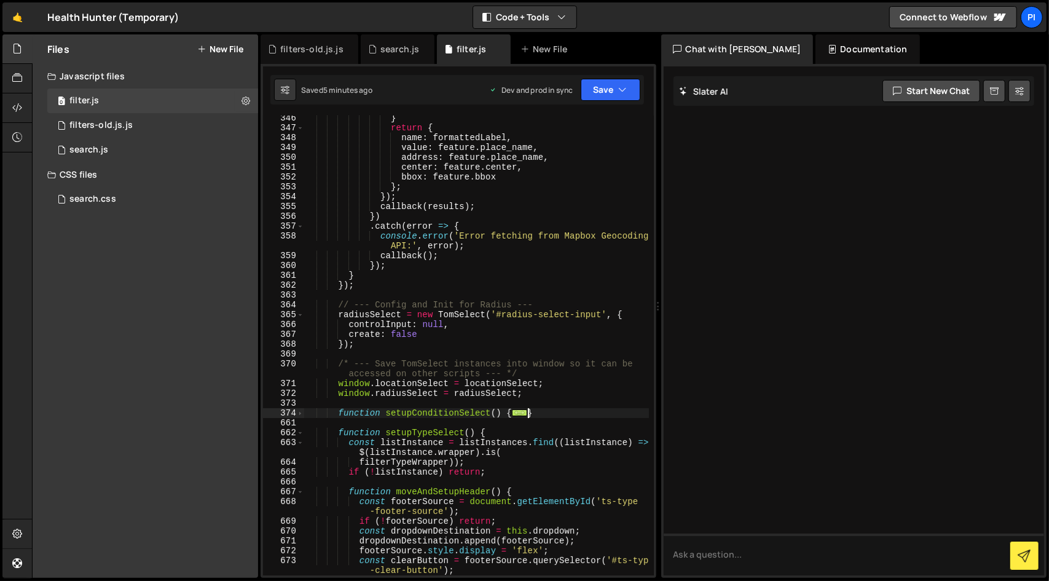
click at [551, 412] on div "} return { name : formattedLabel , value : feature . place_name , address : fea…" at bounding box center [476, 357] width 345 height 489
drag, startPoint x: 551, startPoint y: 412, endPoint x: 341, endPoint y: 415, distance: 210.9
click at [341, 415] on div "} return { name : formattedLabel , value : feature . place_name , address : fea…" at bounding box center [476, 357] width 345 height 489
type textarea "function setupConditionSelect() { const listInstance = listInstances.find((list…"
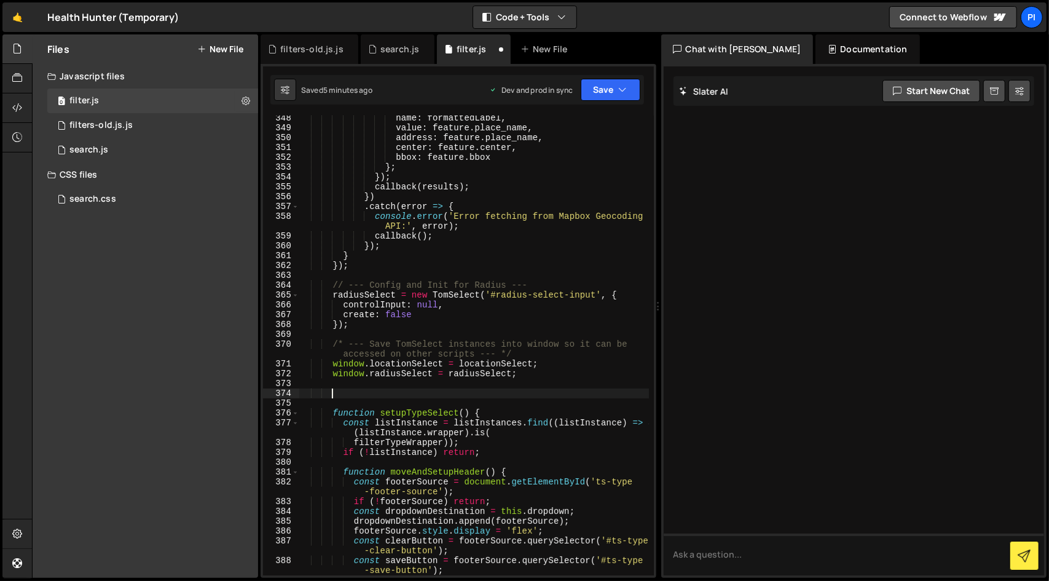
paste textarea "}"
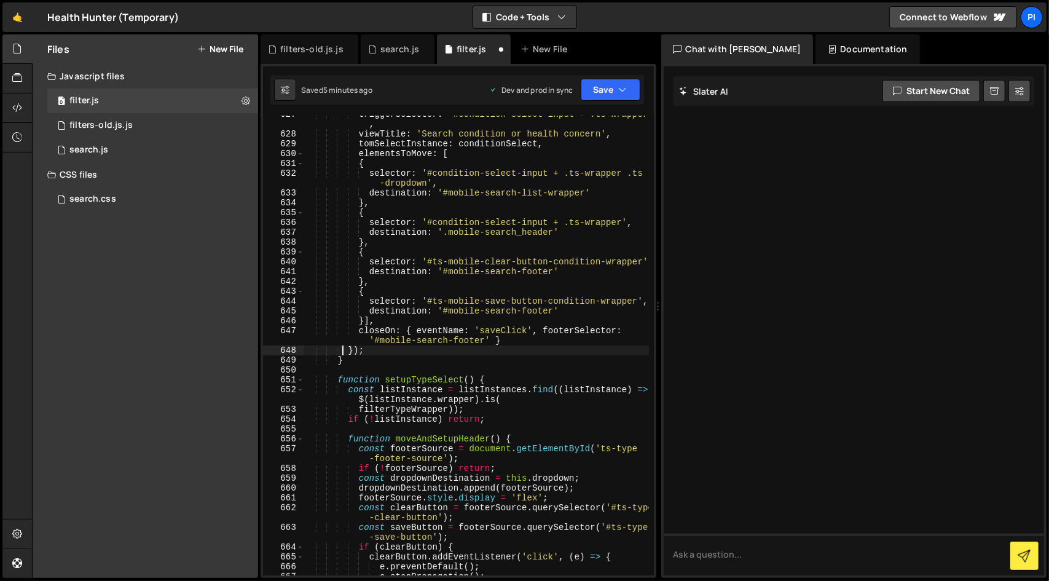
scroll to position [7502, 0]
click at [624, 98] on button "Save" at bounding box center [611, 90] width 60 height 22
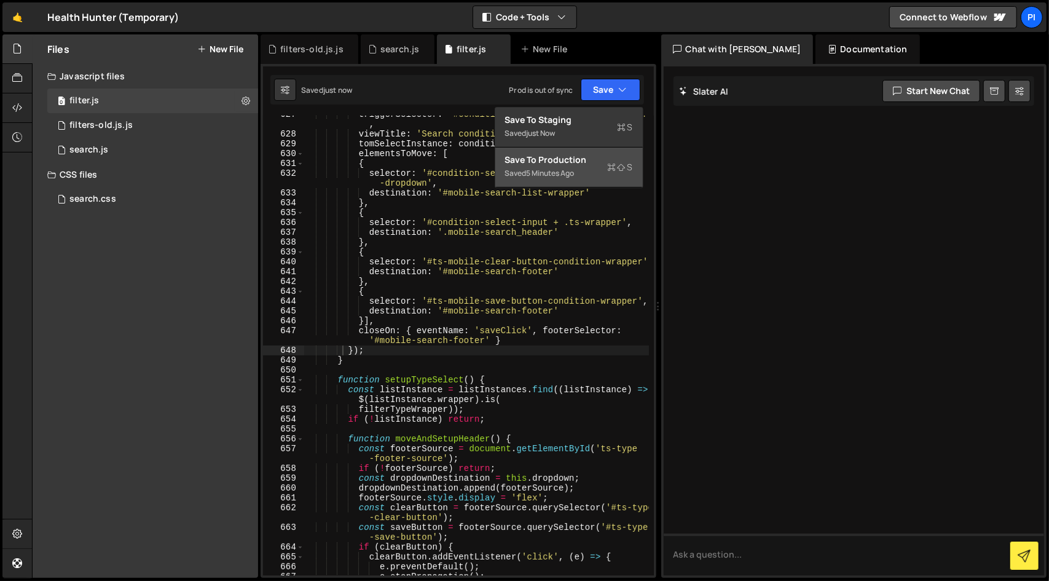
click at [604, 174] on div "Saved 5 minutes ago" at bounding box center [569, 173] width 128 height 15
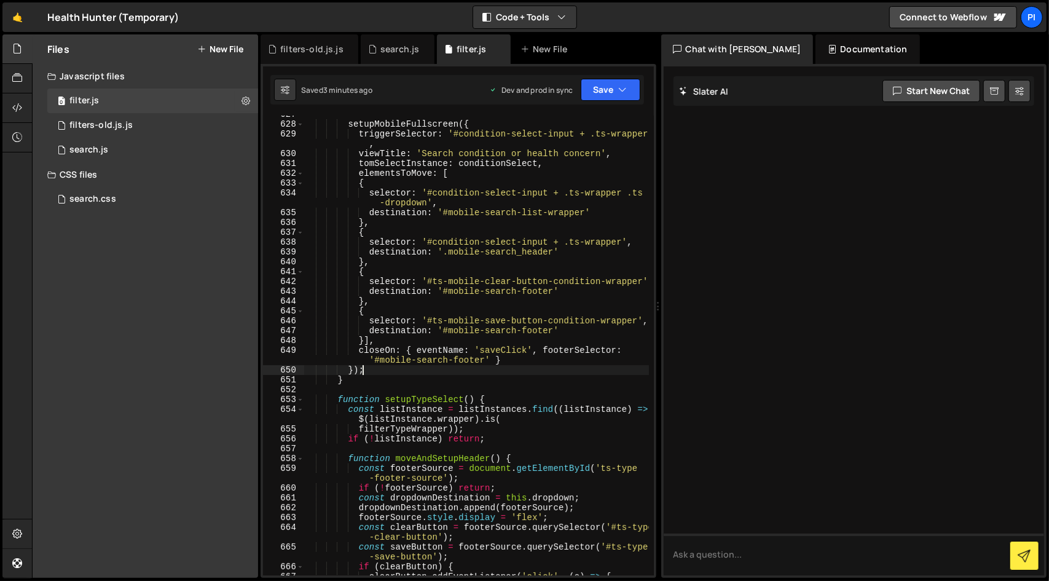
click at [379, 374] on div "setupMobileFullscreen ({ triggerSelector : '#condition-select-input + .ts-wrapp…" at bounding box center [477, 349] width 346 height 480
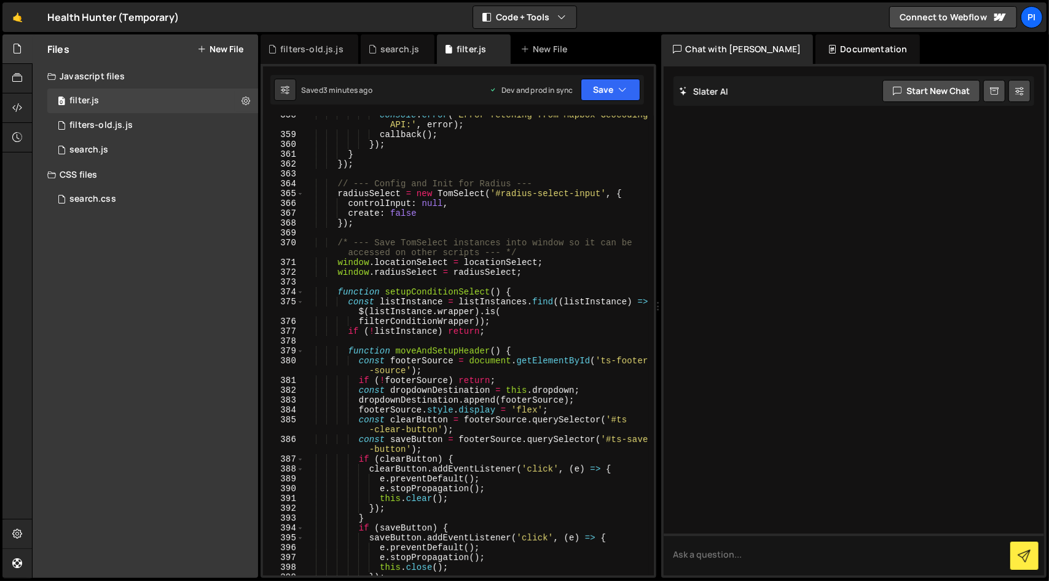
scroll to position [4284, 0]
click at [301, 293] on span at bounding box center [300, 292] width 7 height 10
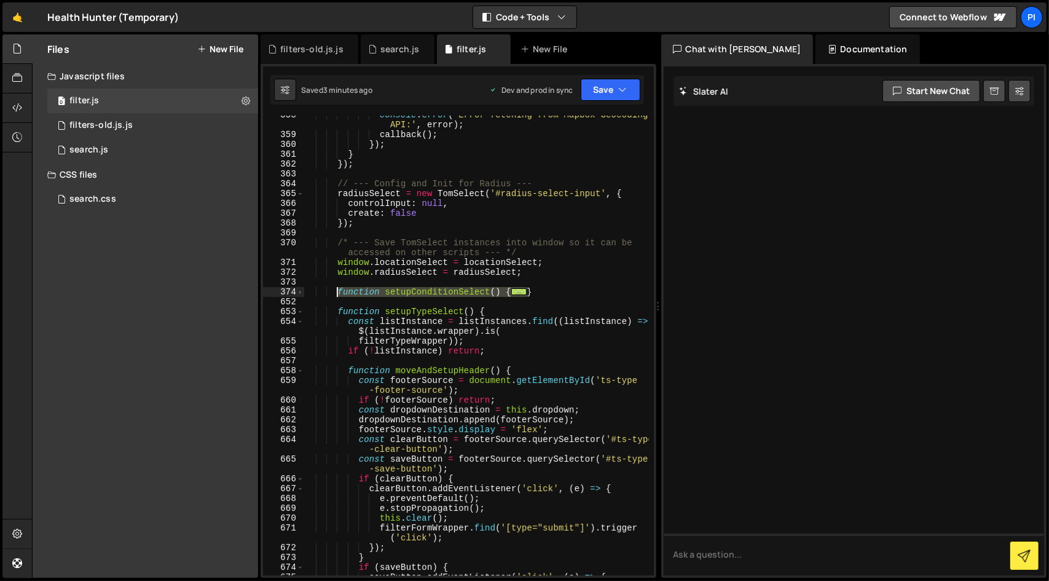
drag, startPoint x: 540, startPoint y: 291, endPoint x: 338, endPoint y: 293, distance: 202.3
click at [338, 293] on div "console . error ( 'Error fetching from Mapbox Geocoding API:' , error ) ; callb…" at bounding box center [477, 354] width 346 height 489
type textarea "function setupConditionSelect() { const listInstance = listInstances.find((list…"
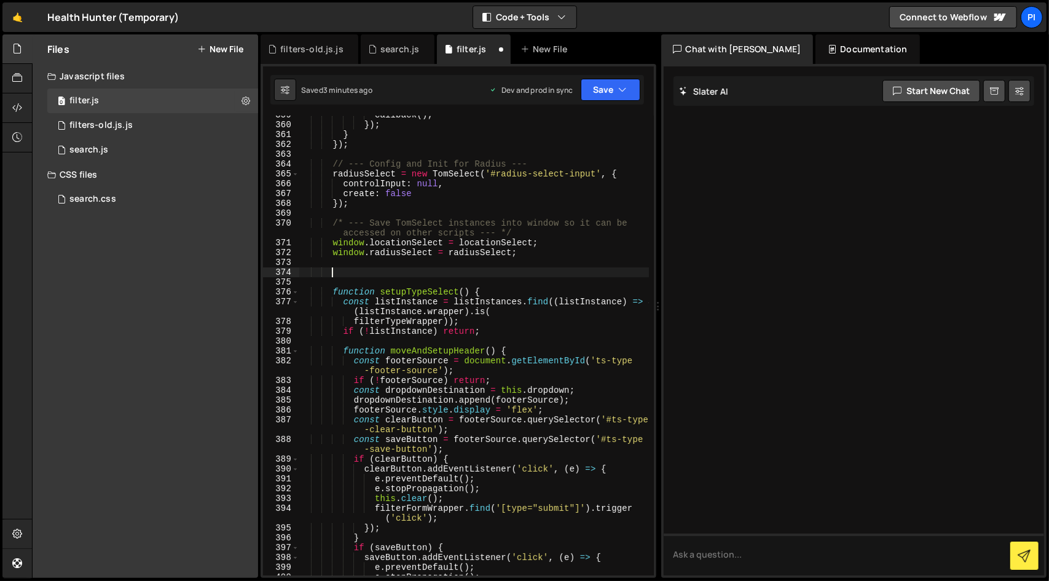
paste textarea "}"
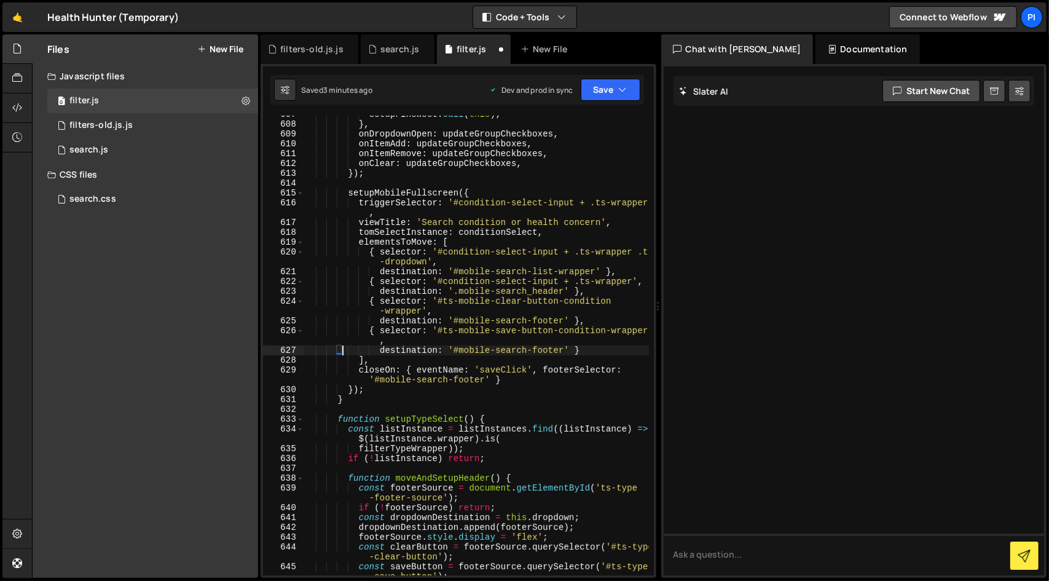
scroll to position [7275, 0]
click at [622, 84] on icon "button" at bounding box center [623, 90] width 9 height 12
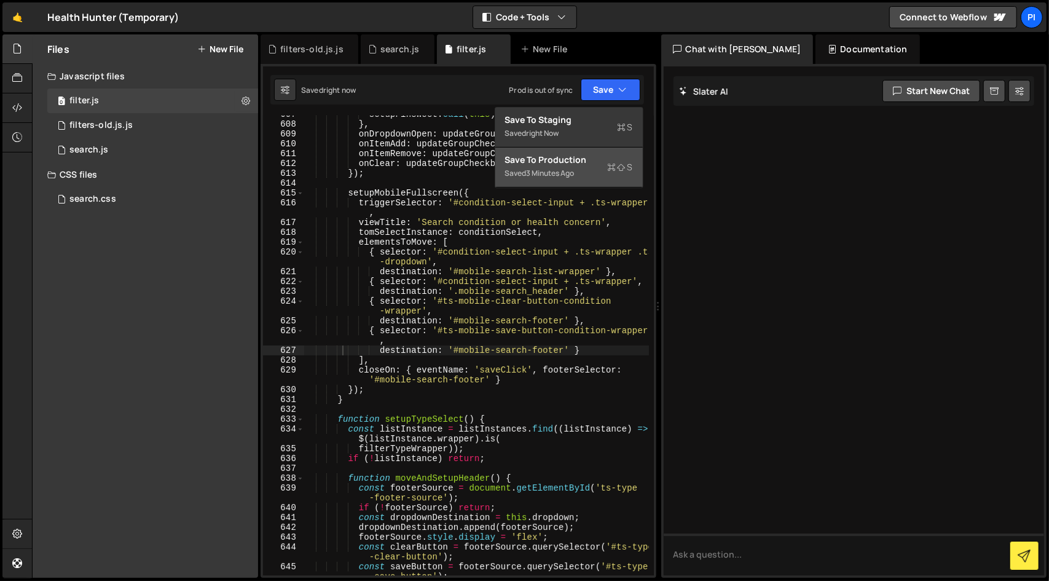
click at [604, 157] on div "Save to Production S" at bounding box center [569, 160] width 128 height 12
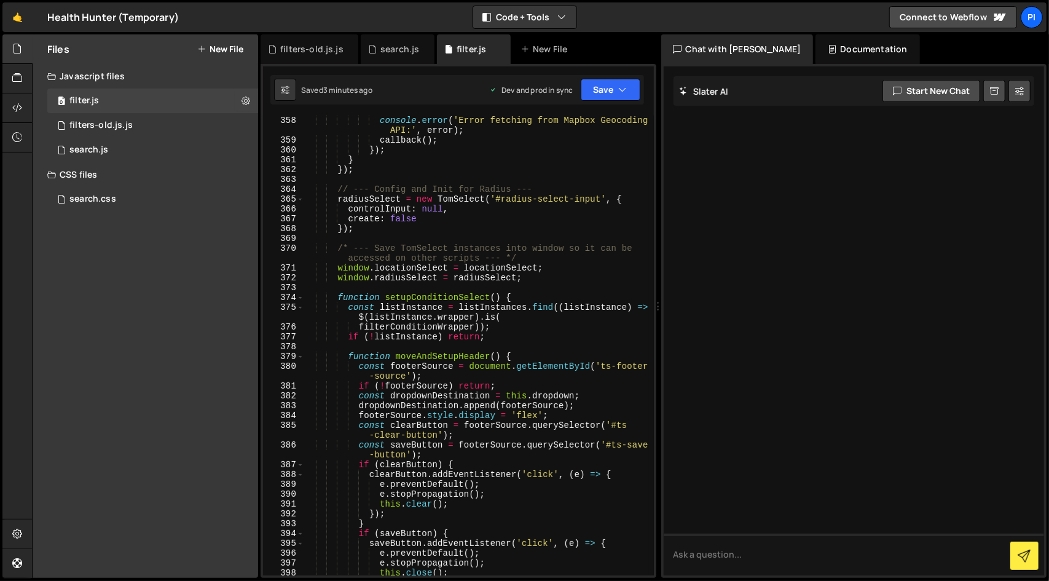
scroll to position [4271, 0]
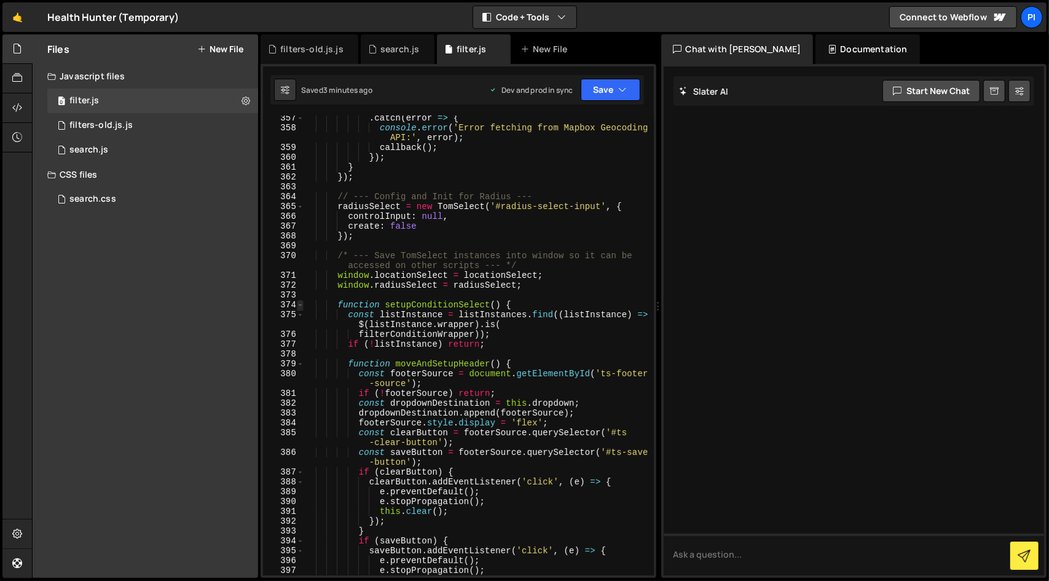
click at [302, 308] on span at bounding box center [300, 305] width 7 height 10
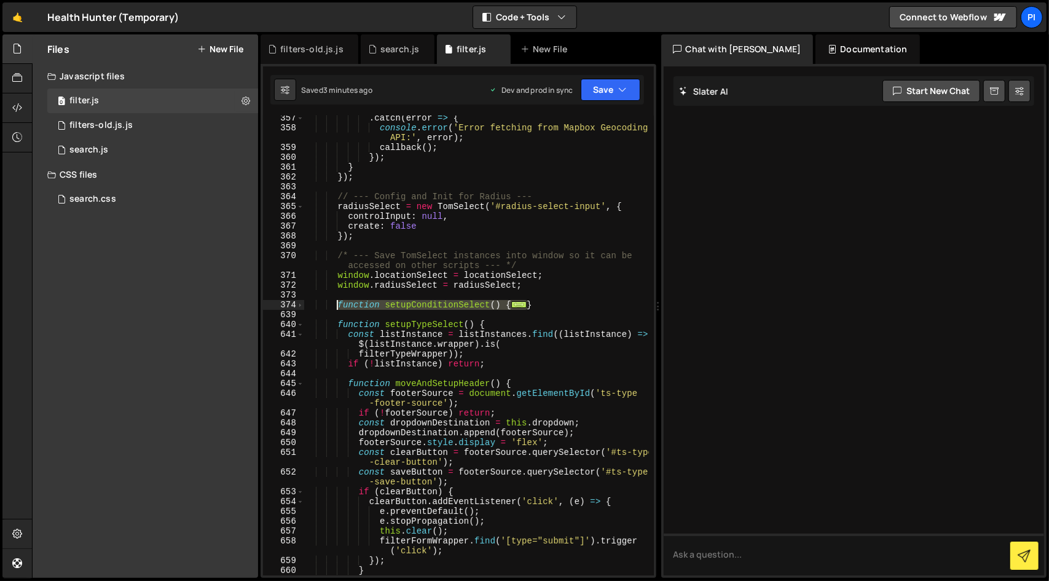
drag, startPoint x: 546, startPoint y: 306, endPoint x: 338, endPoint y: 306, distance: 207.8
click at [338, 306] on div ". catch ( error => { console . error ( 'Error fetching from Mapbox Geocoding AP…" at bounding box center [477, 353] width 346 height 480
type textarea "function setupConditionSelect() { const listInstance = listInstances.find((list…"
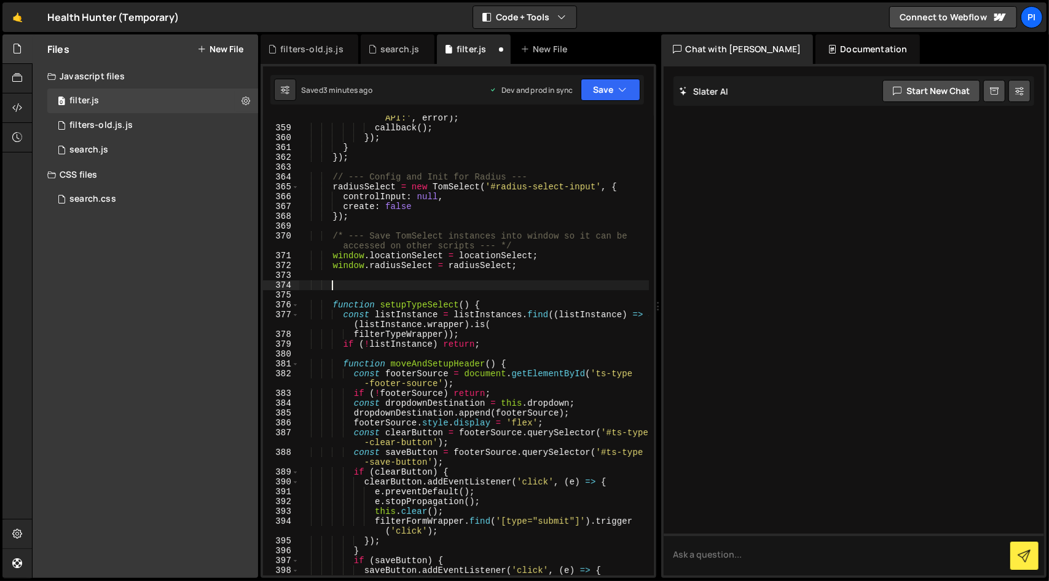
paste textarea "}"
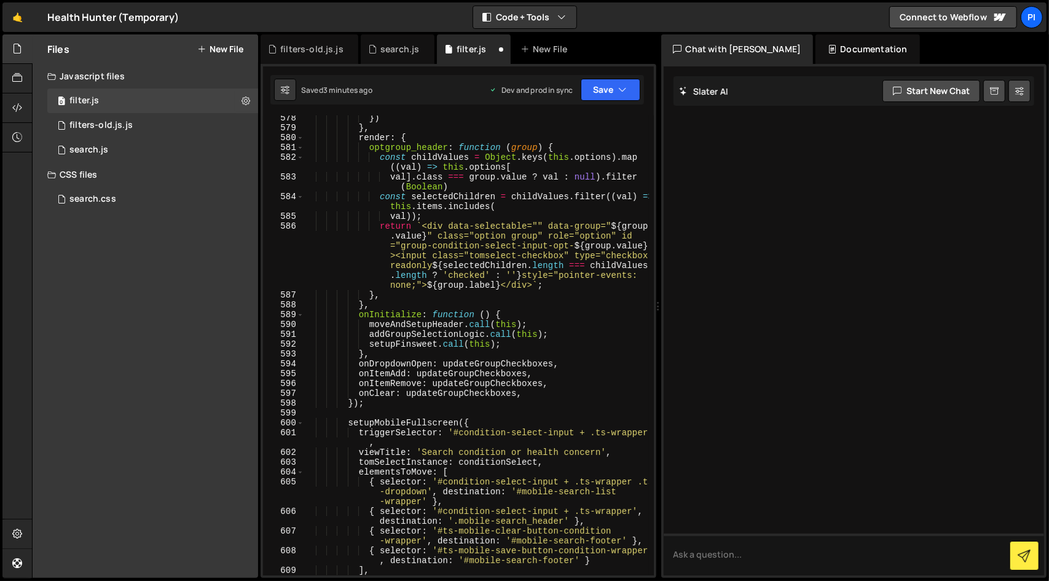
type textarea "{ selector: '#ts-mobile-save-button-condition-wrapper',"
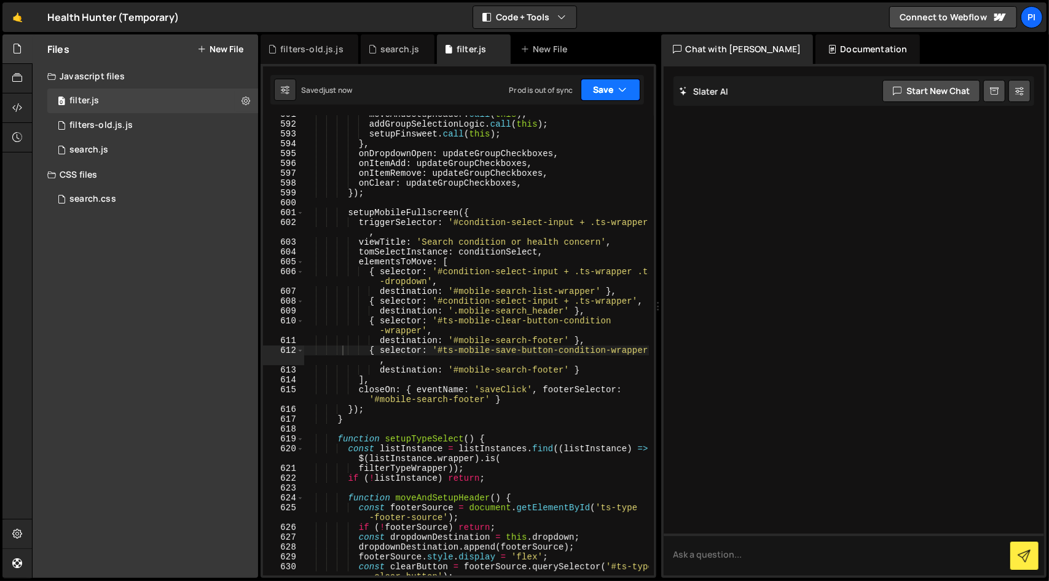
click at [616, 97] on button "Save" at bounding box center [611, 90] width 60 height 22
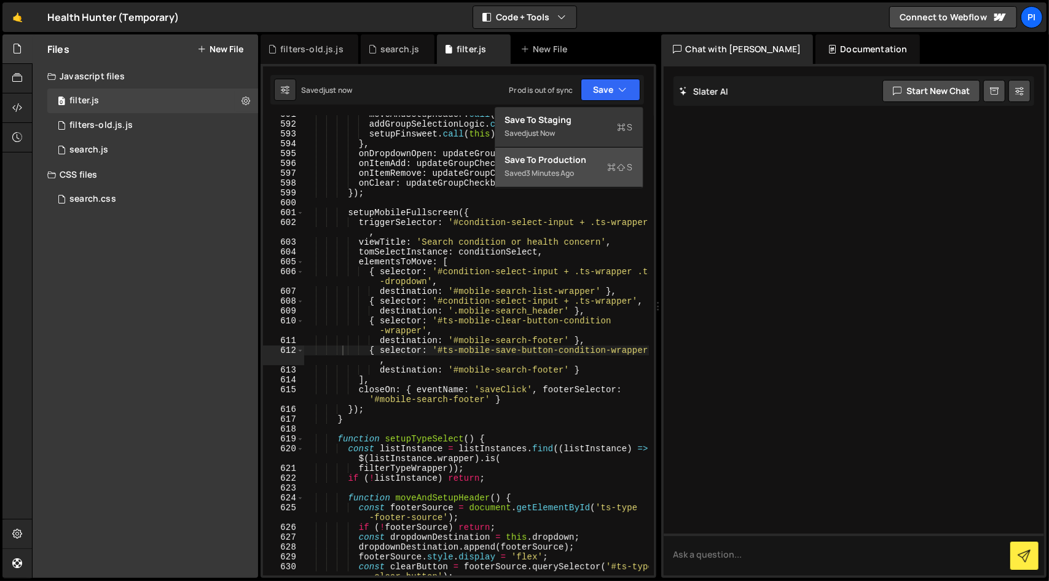
click at [602, 163] on div "Save to Production S" at bounding box center [569, 160] width 128 height 12
